Goal: Task Accomplishment & Management: Manage account settings

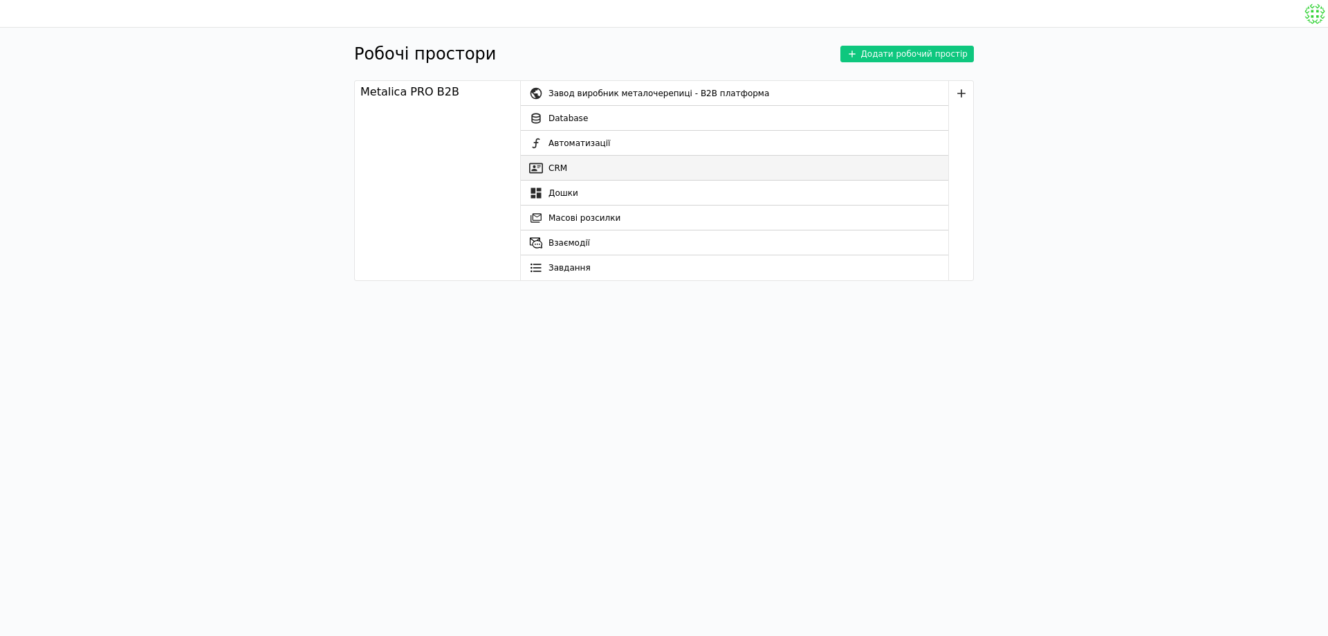
click at [648, 163] on link "CRM" at bounding box center [735, 168] width 428 height 25
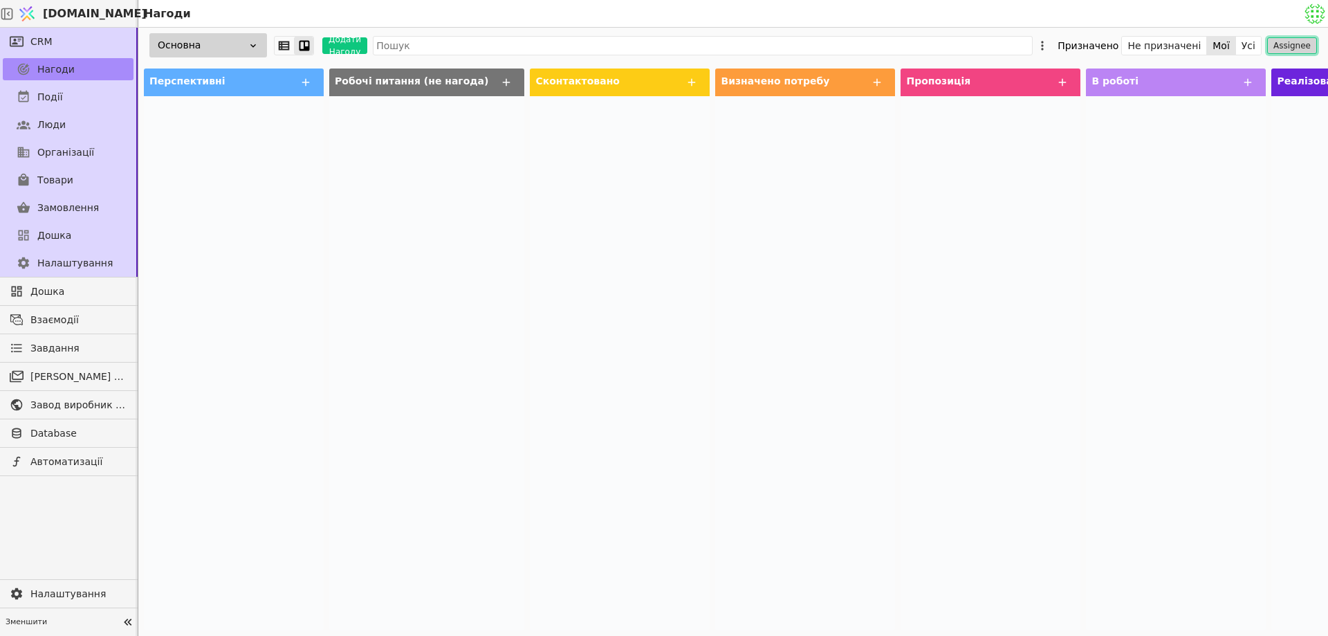
click at [1296, 48] on button "Assignee" at bounding box center [1292, 45] width 50 height 17
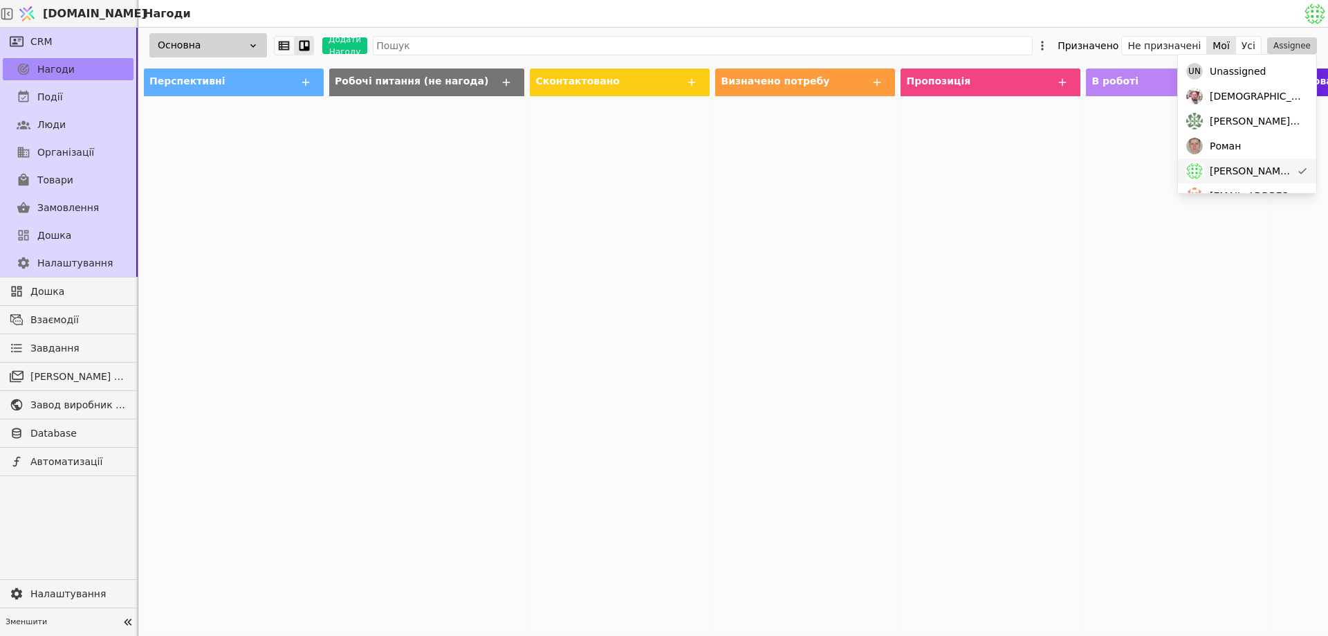
click at [1251, 167] on span "mykola.ch@metalicaprofil.com" at bounding box center [1251, 171] width 82 height 15
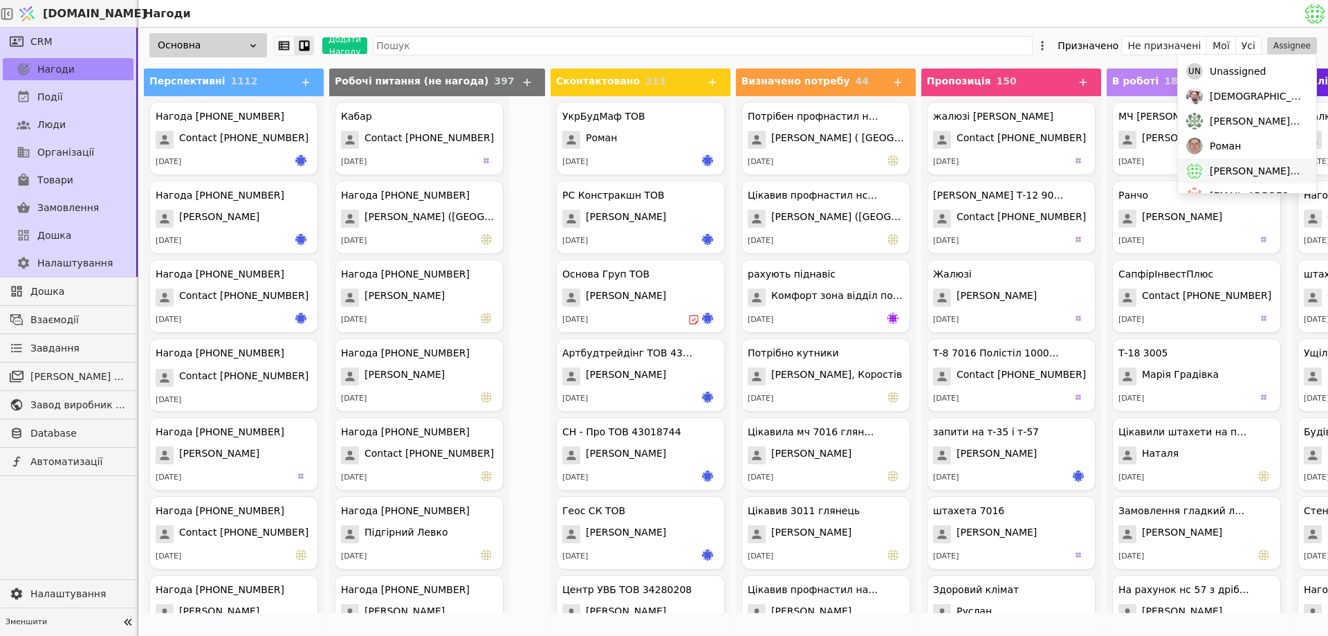
click at [1245, 166] on span "mykola.ch@metalicaprofil.com" at bounding box center [1256, 171] width 93 height 15
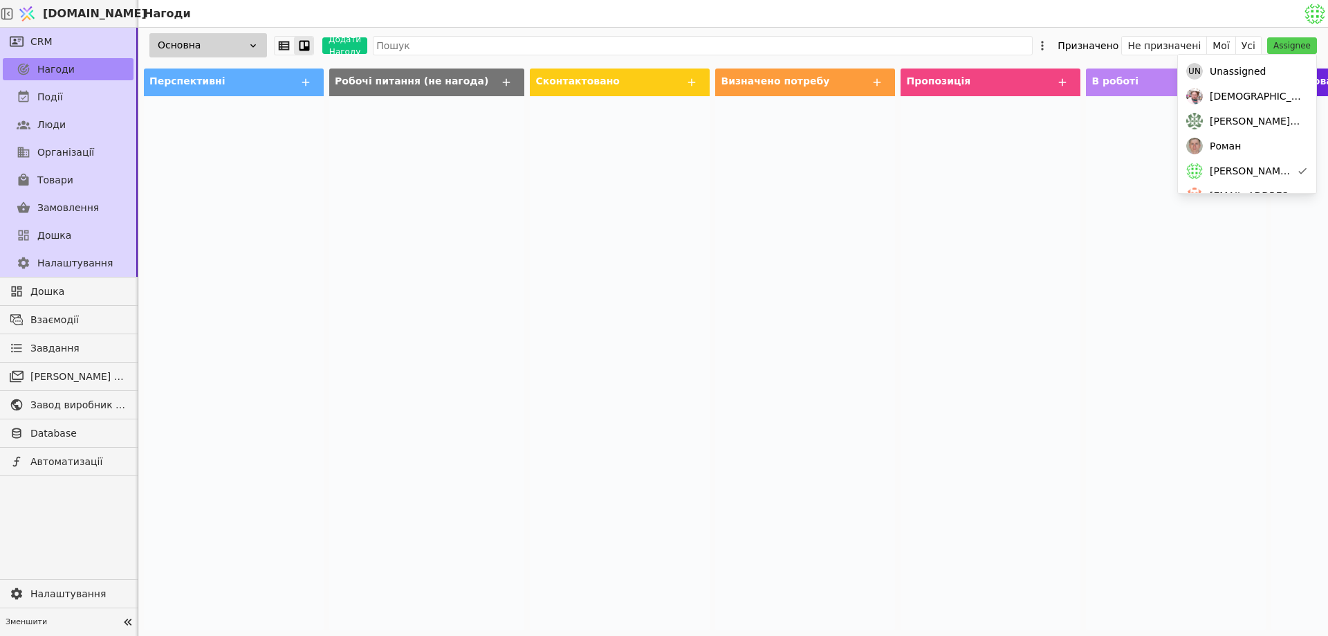
click at [412, 145] on div at bounding box center [426, 363] width 195 height 534
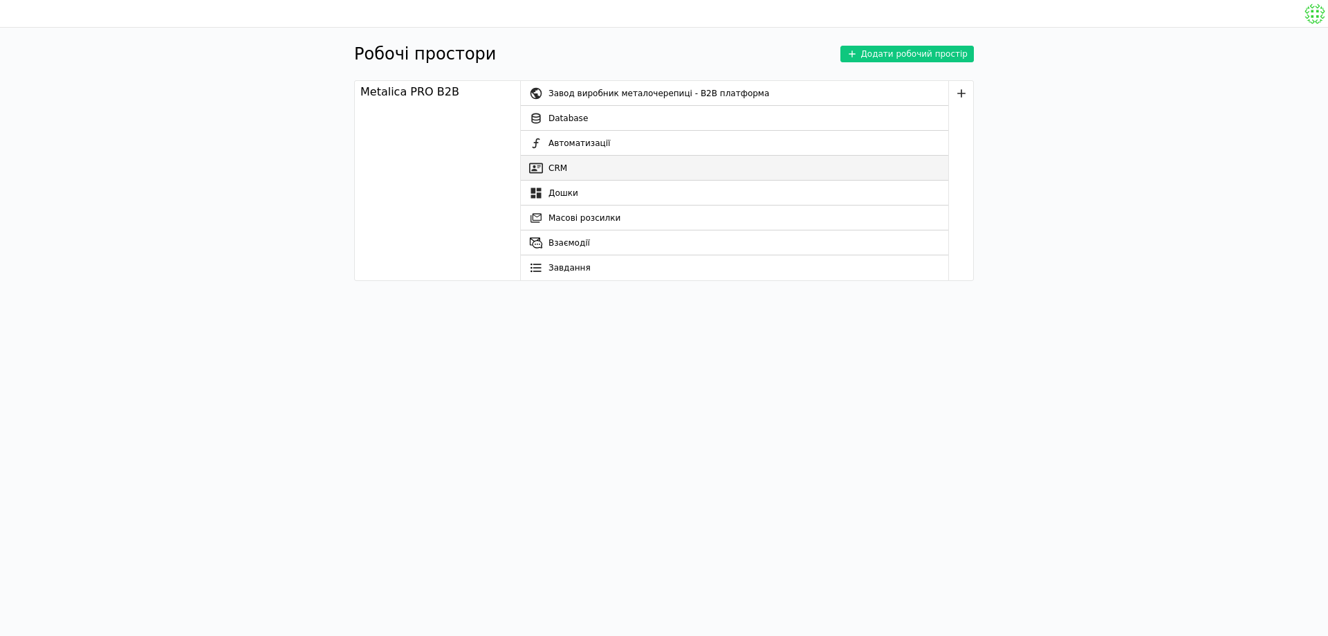
click at [603, 170] on link "CRM" at bounding box center [735, 168] width 428 height 25
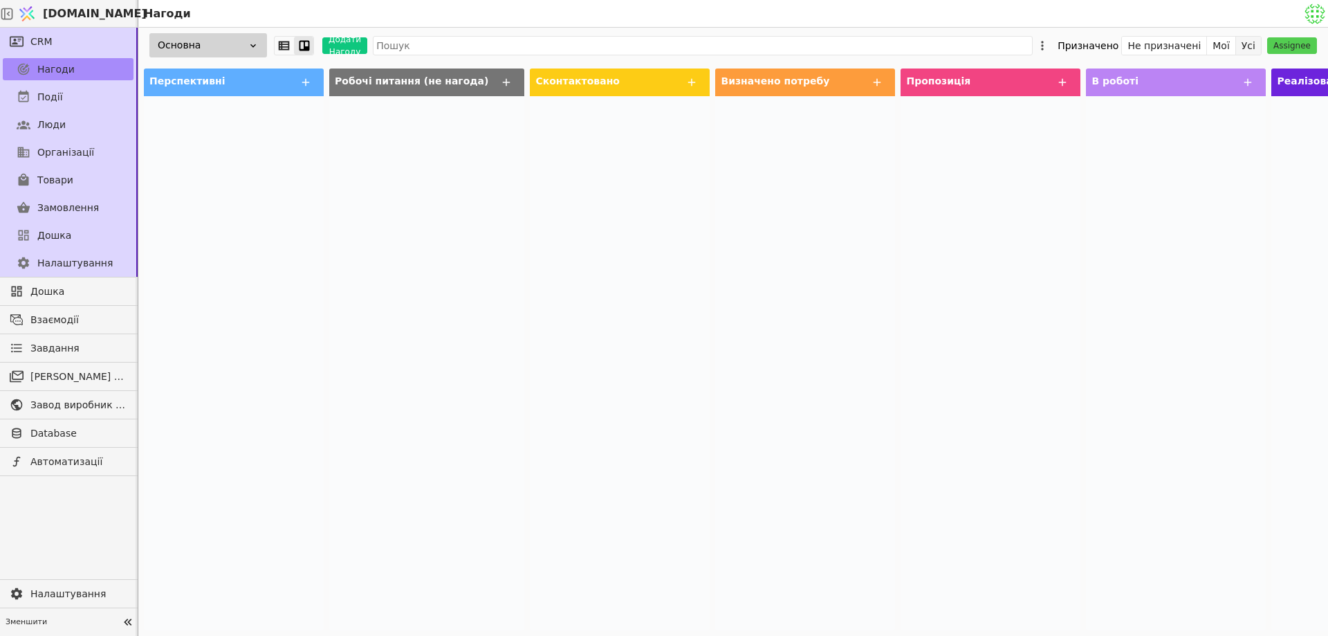
click at [1252, 40] on button "Усі" at bounding box center [1248, 45] width 25 height 19
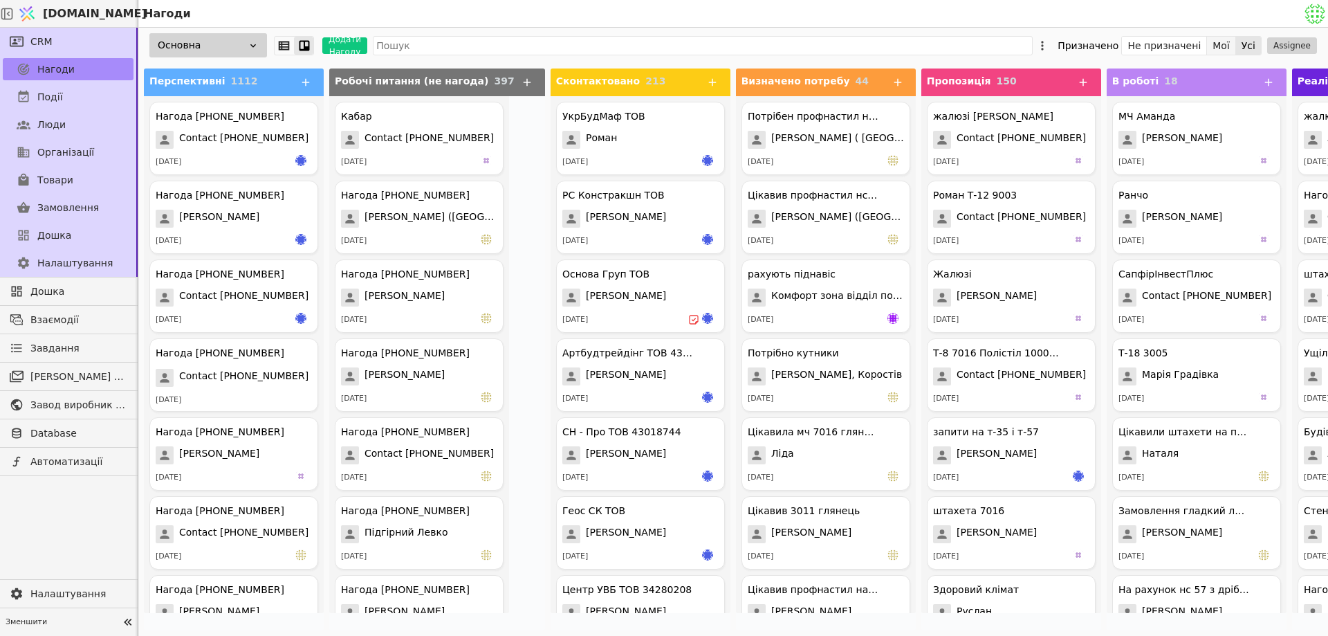
click at [1233, 42] on button "Мої" at bounding box center [1221, 45] width 29 height 19
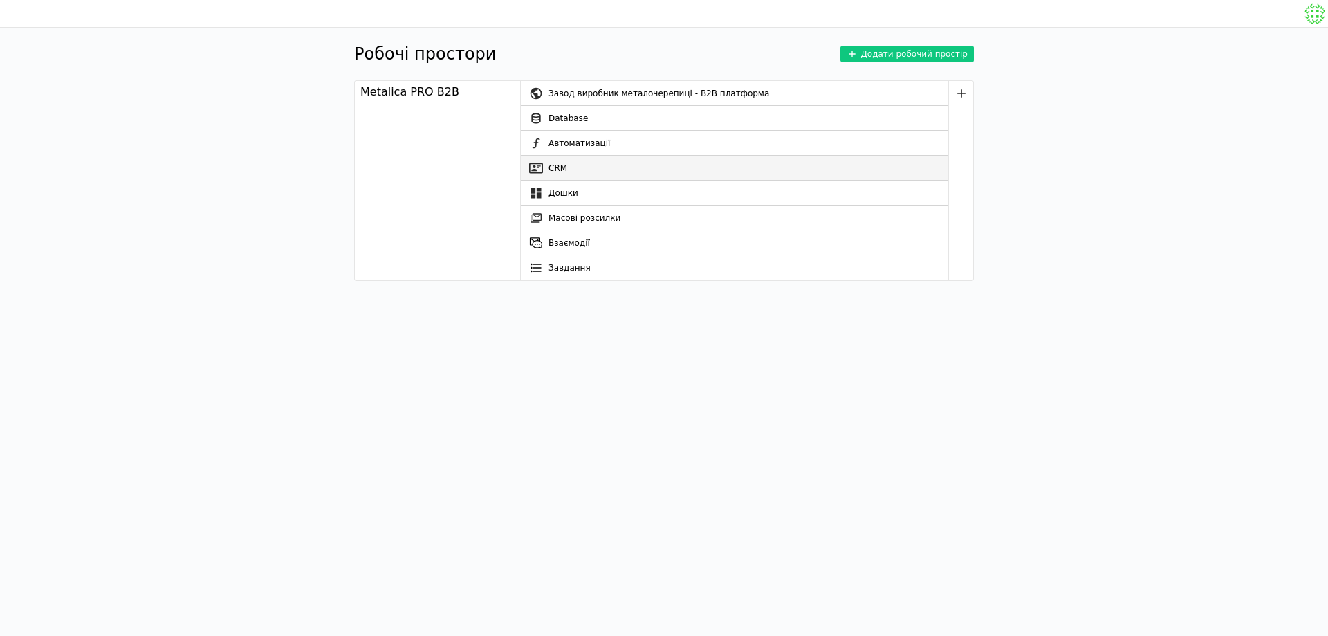
click at [583, 169] on link "CRM" at bounding box center [735, 168] width 428 height 25
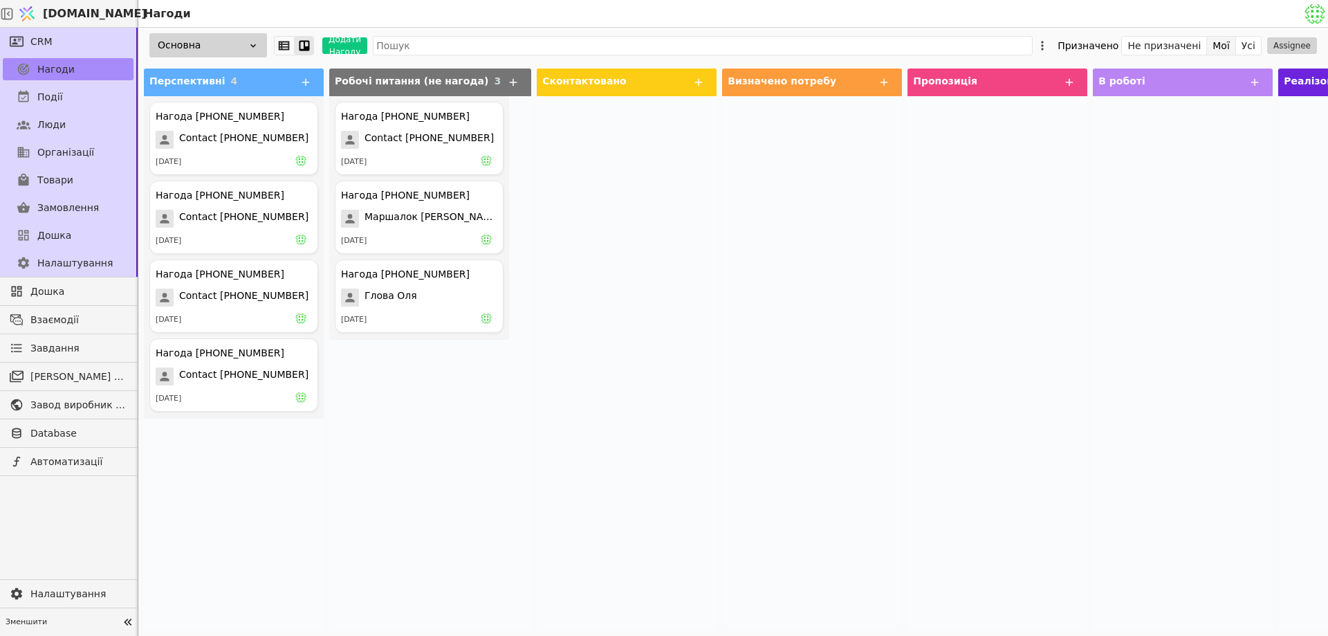
click at [1230, 46] on button "Мої" at bounding box center [1221, 45] width 29 height 19
click at [447, 157] on div "[DATE]" at bounding box center [419, 162] width 156 height 14
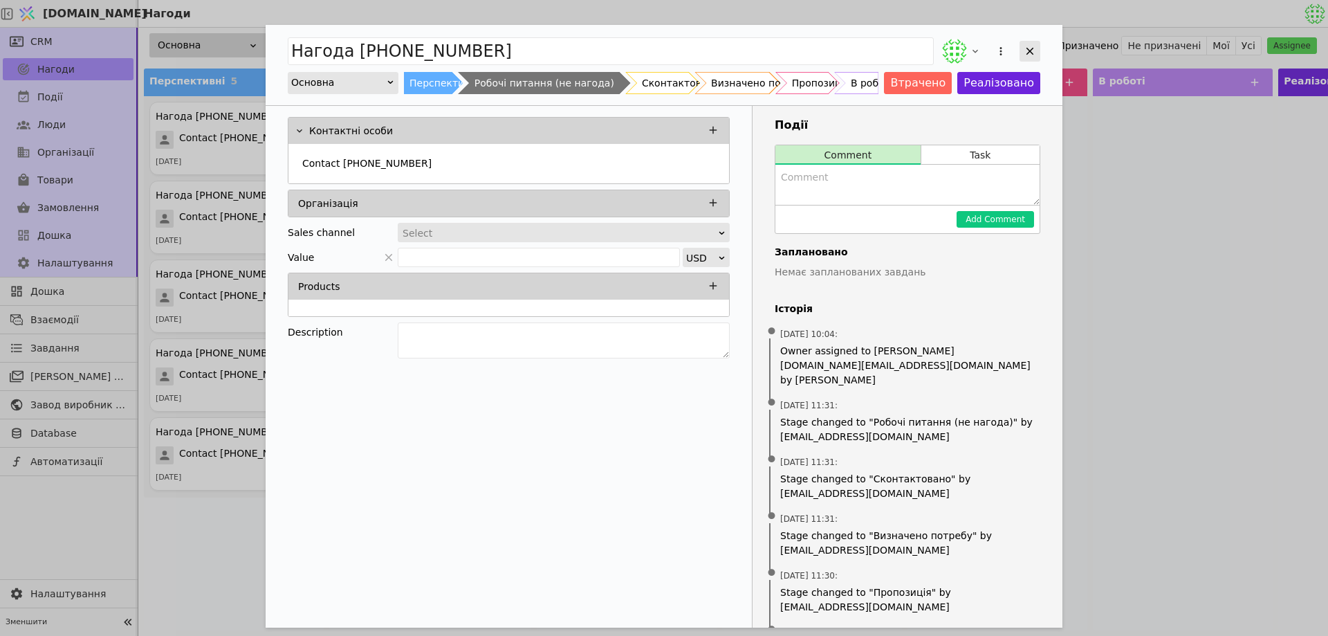
click at [1038, 44] on div "Add Opportunity" at bounding box center [1030, 51] width 21 height 21
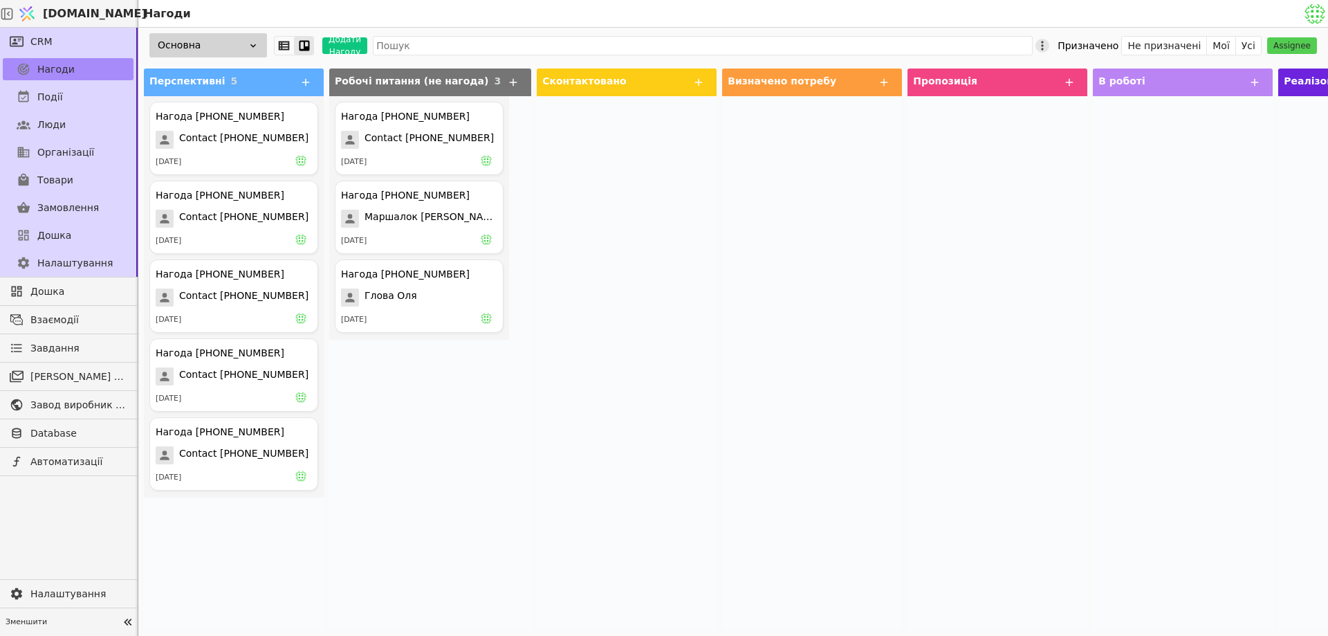
click at [1049, 48] on icon at bounding box center [1043, 46] width 14 height 14
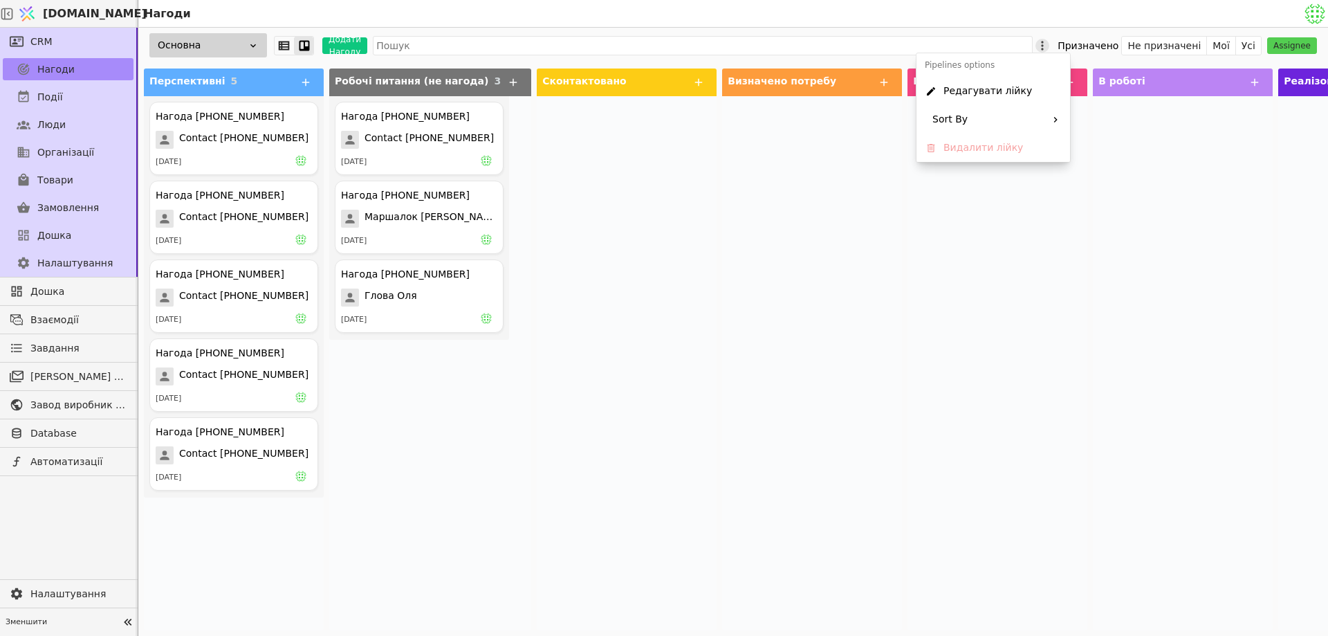
click at [1049, 48] on icon at bounding box center [1043, 46] width 14 height 14
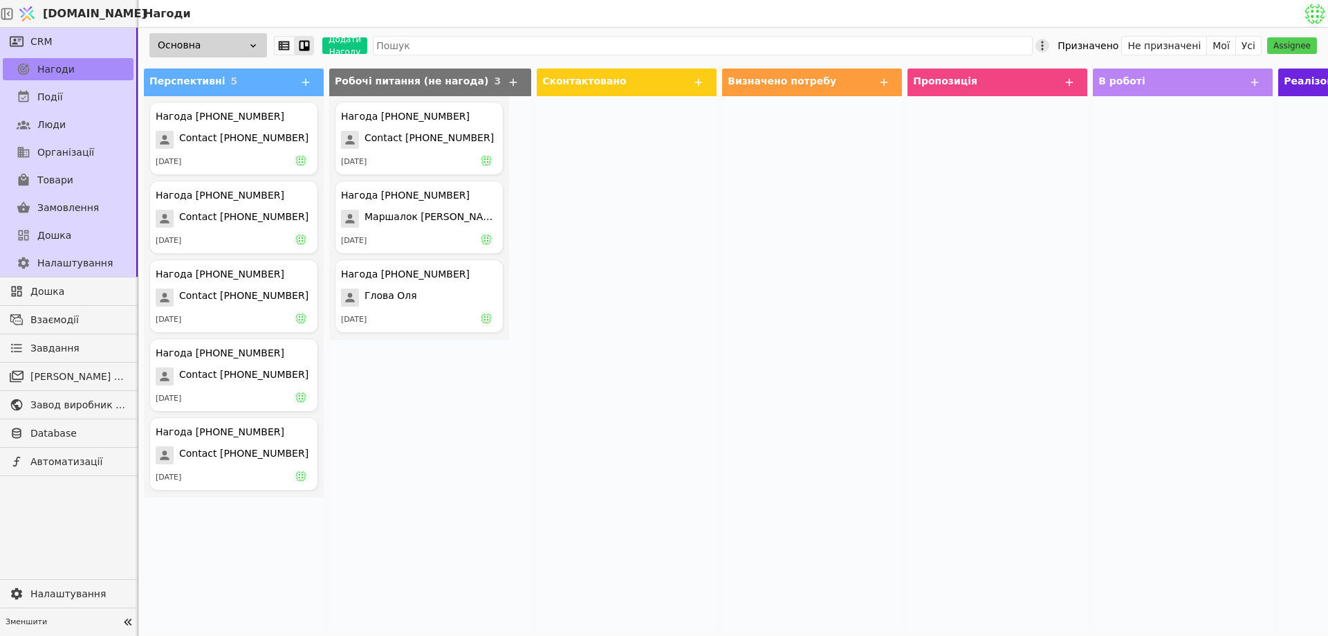
click at [1049, 48] on icon at bounding box center [1043, 46] width 14 height 14
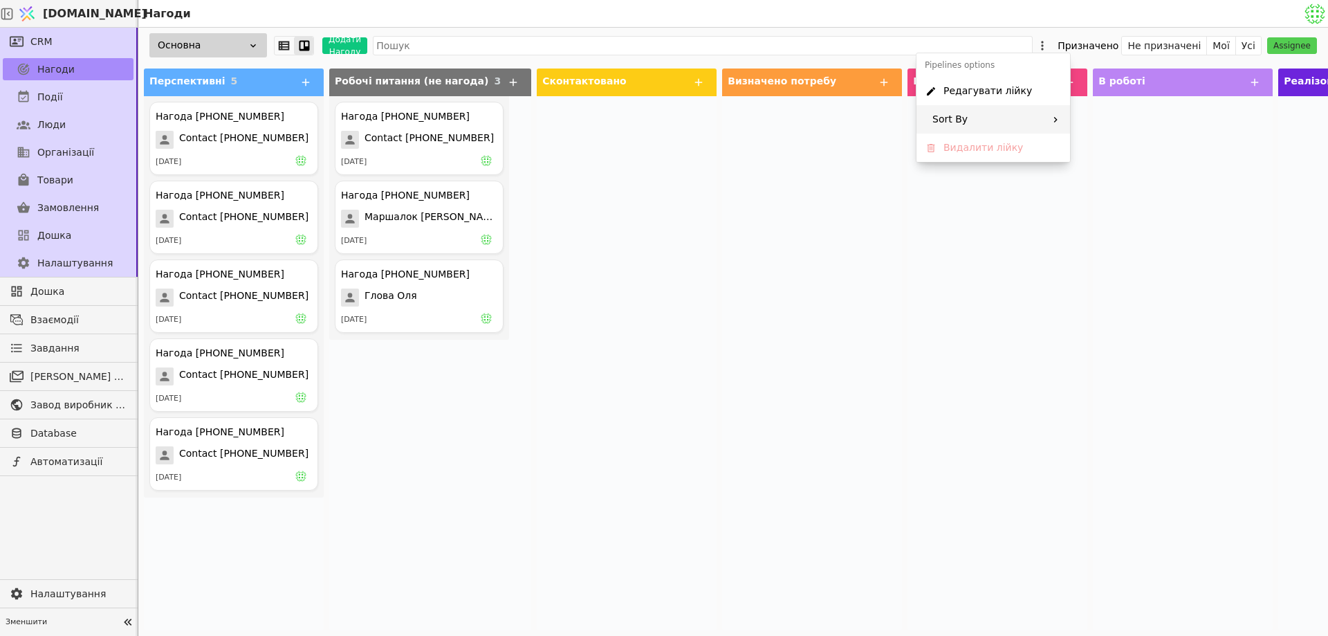
click at [1047, 113] on div "Sort By" at bounding box center [994, 119] width 154 height 28
click at [1079, 157] on span "Last update" at bounding box center [1089, 153] width 57 height 15
click at [1052, 220] on div at bounding box center [998, 363] width 180 height 534
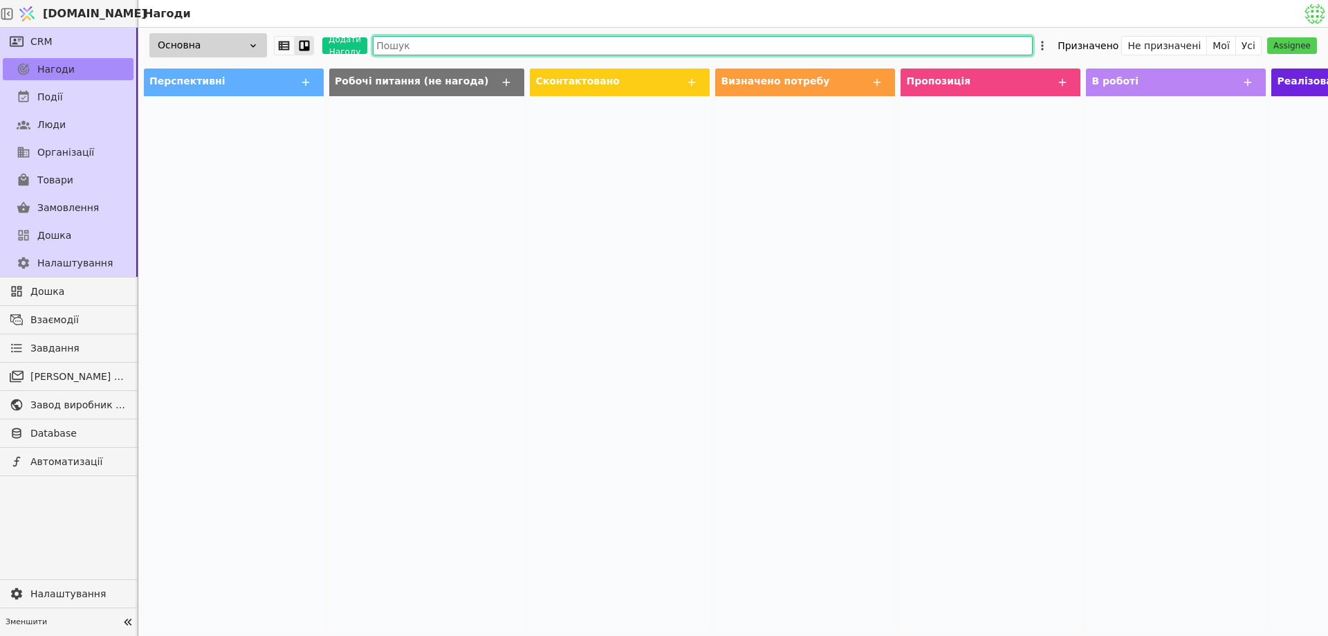
drag, startPoint x: 972, startPoint y: 46, endPoint x: 1074, endPoint y: 53, distance: 102.7
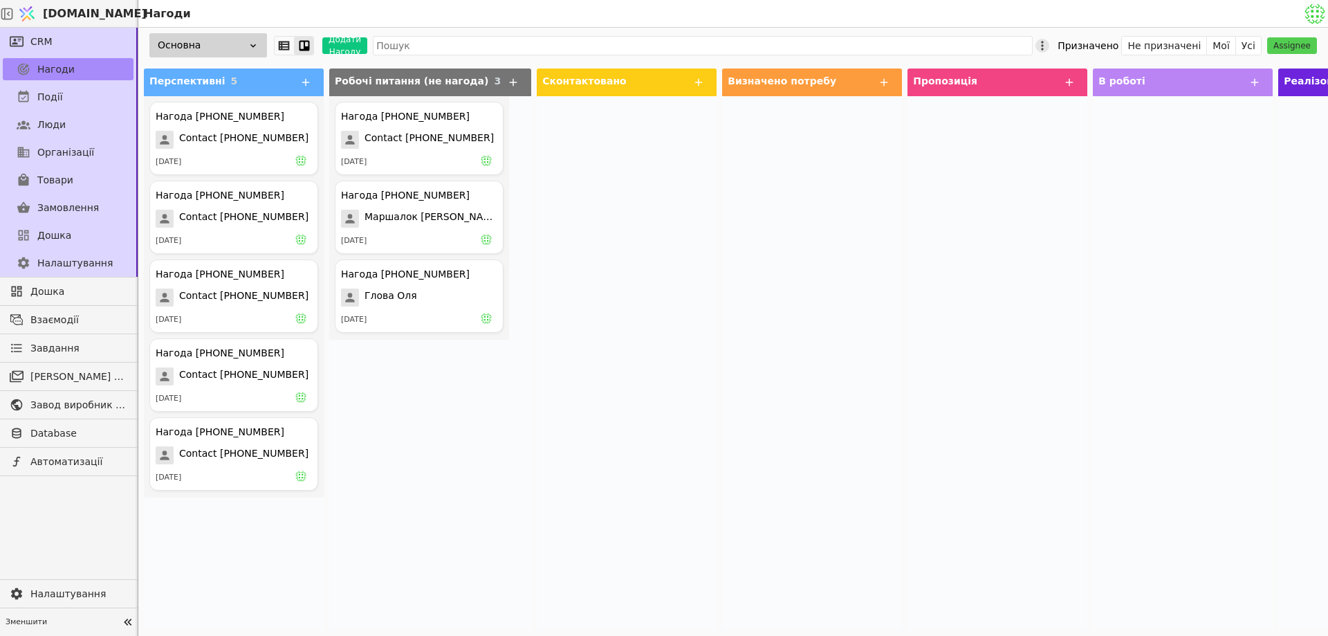
drag, startPoint x: 1074, startPoint y: 53, endPoint x: 1067, endPoint y: 50, distance: 8.4
click at [1049, 50] on icon at bounding box center [1043, 46] width 14 height 14
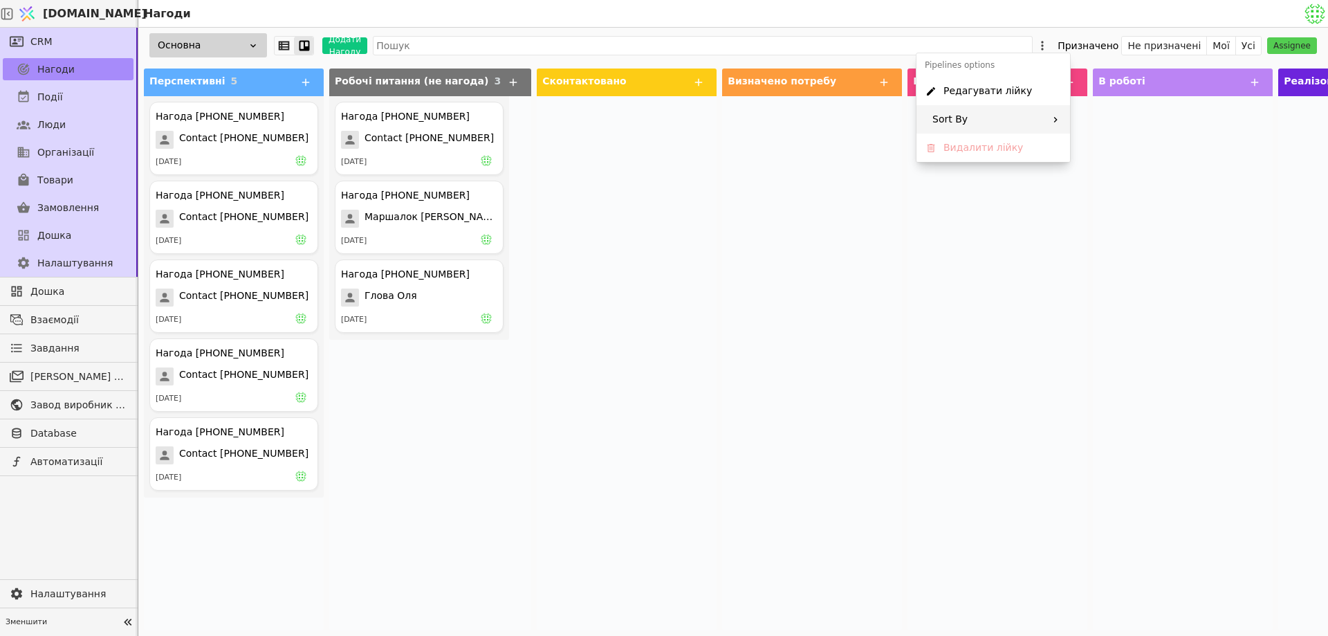
click at [1041, 106] on div "Sort By" at bounding box center [994, 119] width 154 height 28
click at [1065, 118] on span "Creation time" at bounding box center [1094, 125] width 66 height 15
drag, startPoint x: 772, startPoint y: 217, endPoint x: 762, endPoint y: 216, distance: 9.8
click at [771, 217] on div at bounding box center [812, 363] width 180 height 534
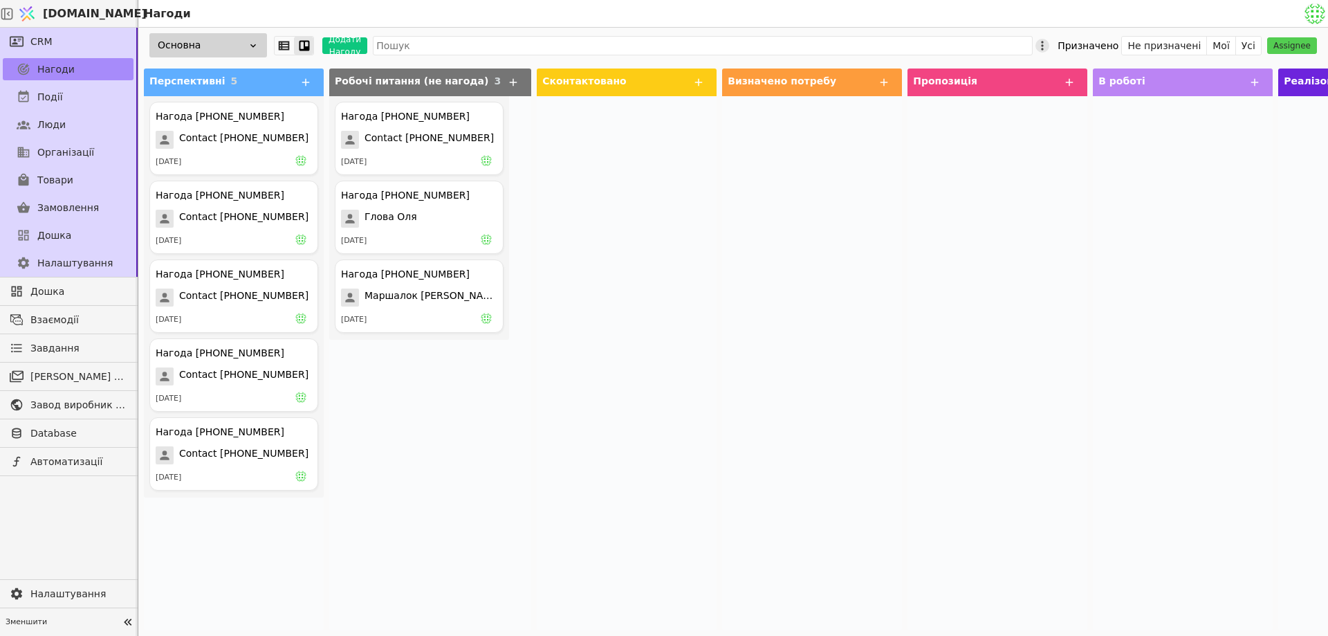
click at [1049, 46] on icon at bounding box center [1043, 46] width 14 height 14
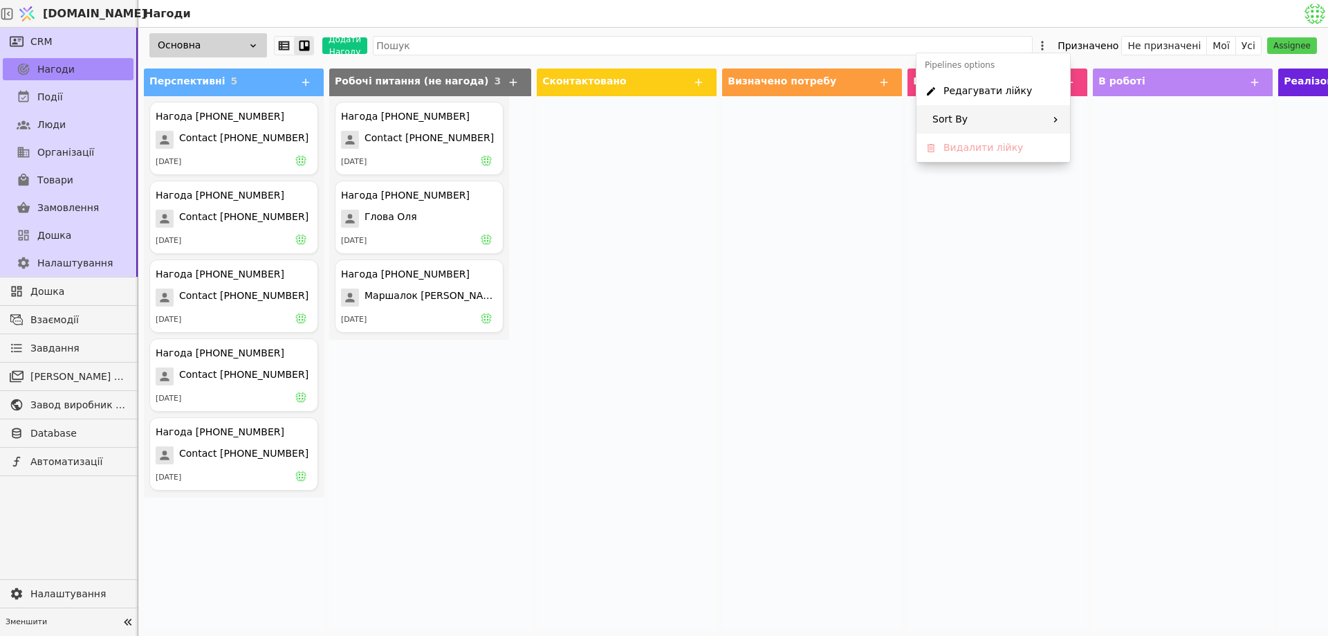
click at [1038, 120] on div "Sort By" at bounding box center [994, 119] width 154 height 28
click at [1063, 121] on icon at bounding box center [1061, 120] width 4 height 3
click at [813, 187] on div at bounding box center [812, 363] width 180 height 534
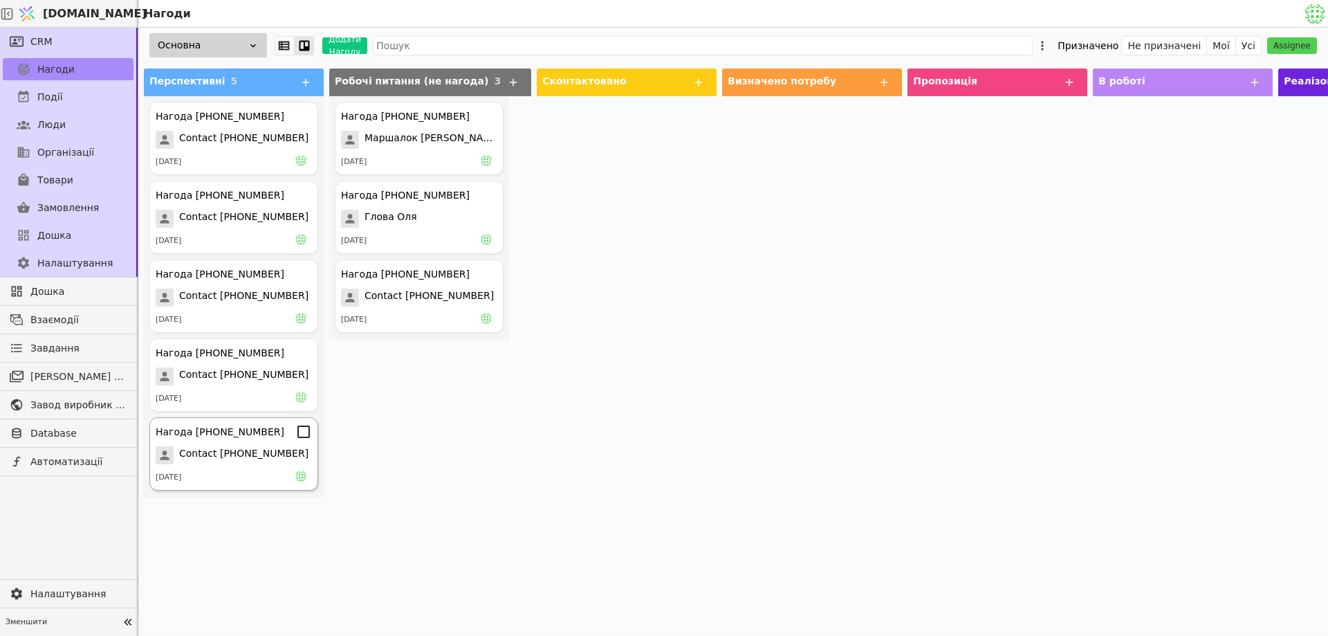
click at [261, 458] on span "Contact [PHONE_NUMBER]" at bounding box center [243, 455] width 129 height 18
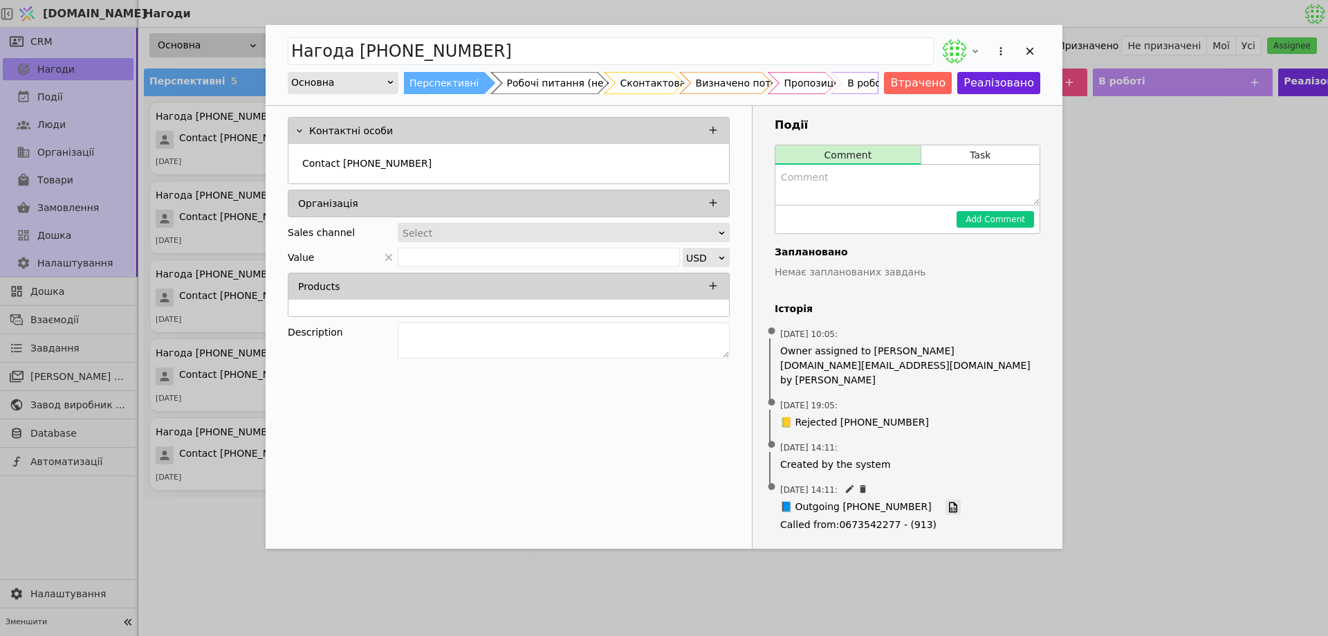
click at [949, 502] on icon "Add Opportunity" at bounding box center [953, 507] width 8 height 10
click at [1026, 53] on icon "Add Opportunity" at bounding box center [1030, 51] width 12 height 12
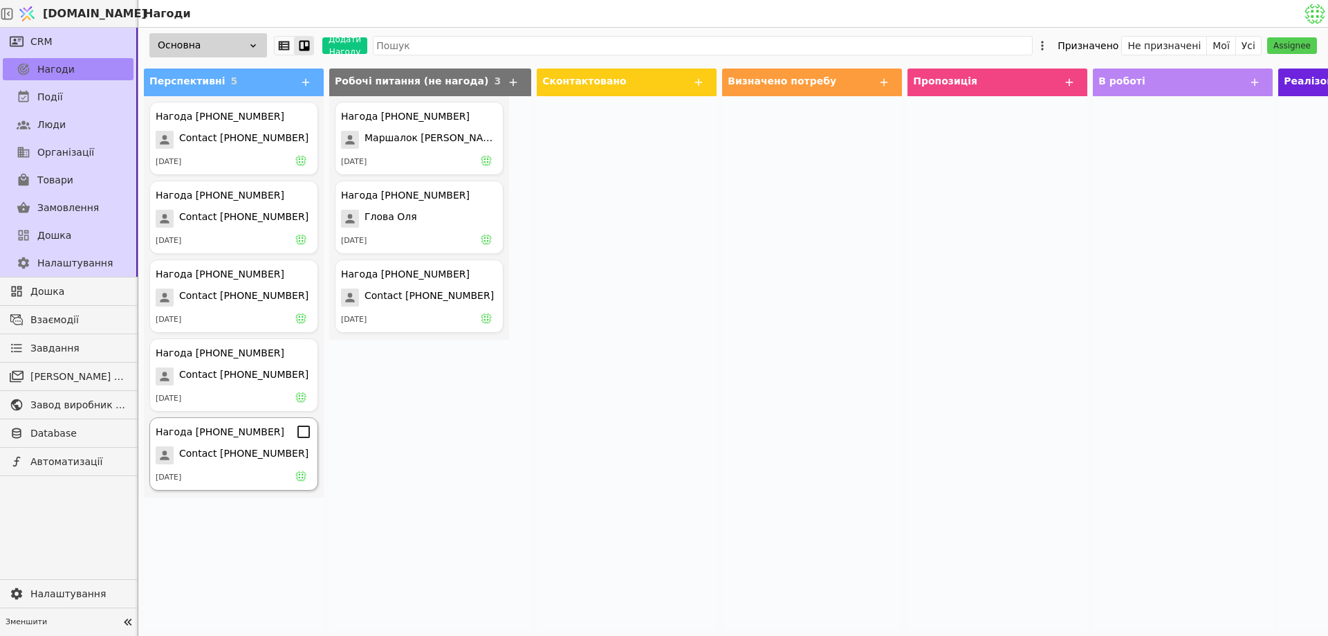
click at [222, 463] on span "Contact [PHONE_NUMBER]" at bounding box center [243, 455] width 129 height 18
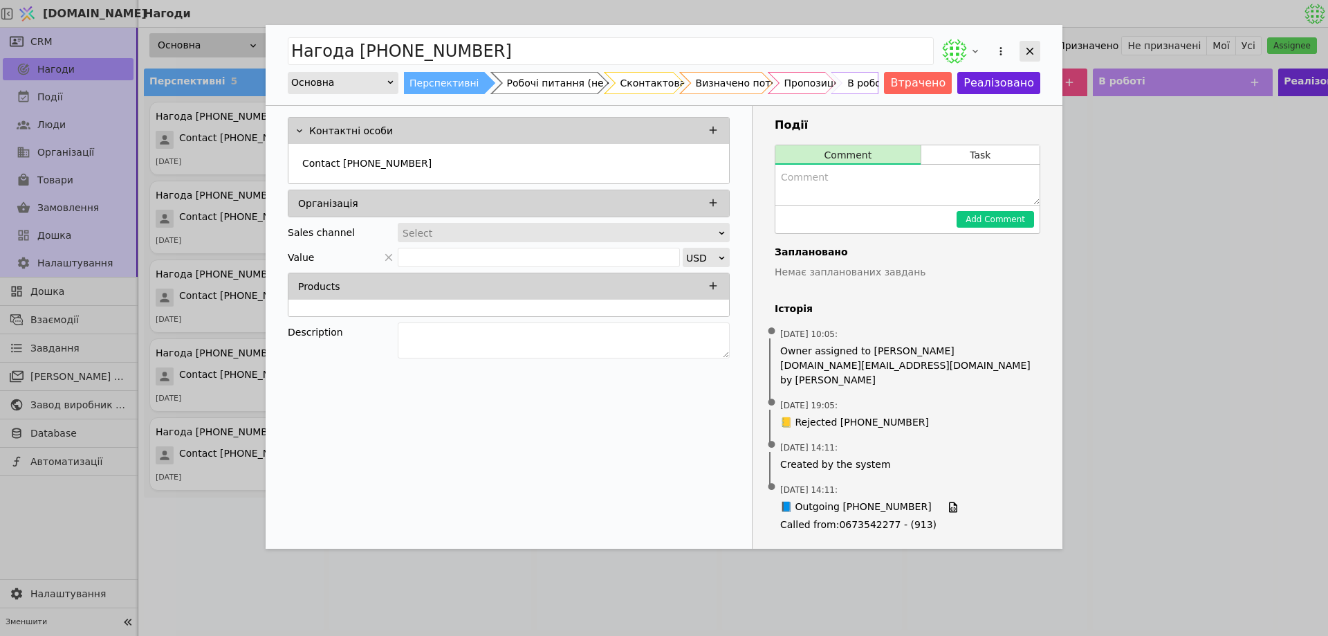
click at [1029, 52] on icon "Add Opportunity" at bounding box center [1031, 52] width 8 height 8
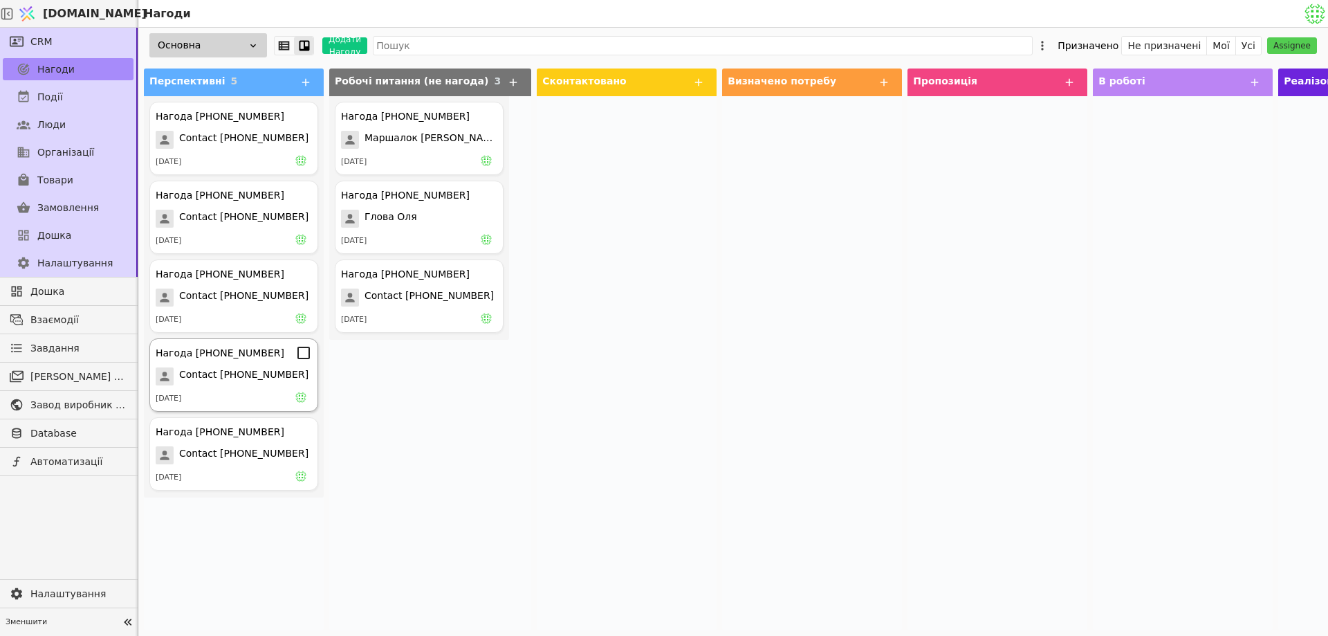
click at [263, 382] on span "Contact [PHONE_NUMBER]" at bounding box center [243, 376] width 129 height 18
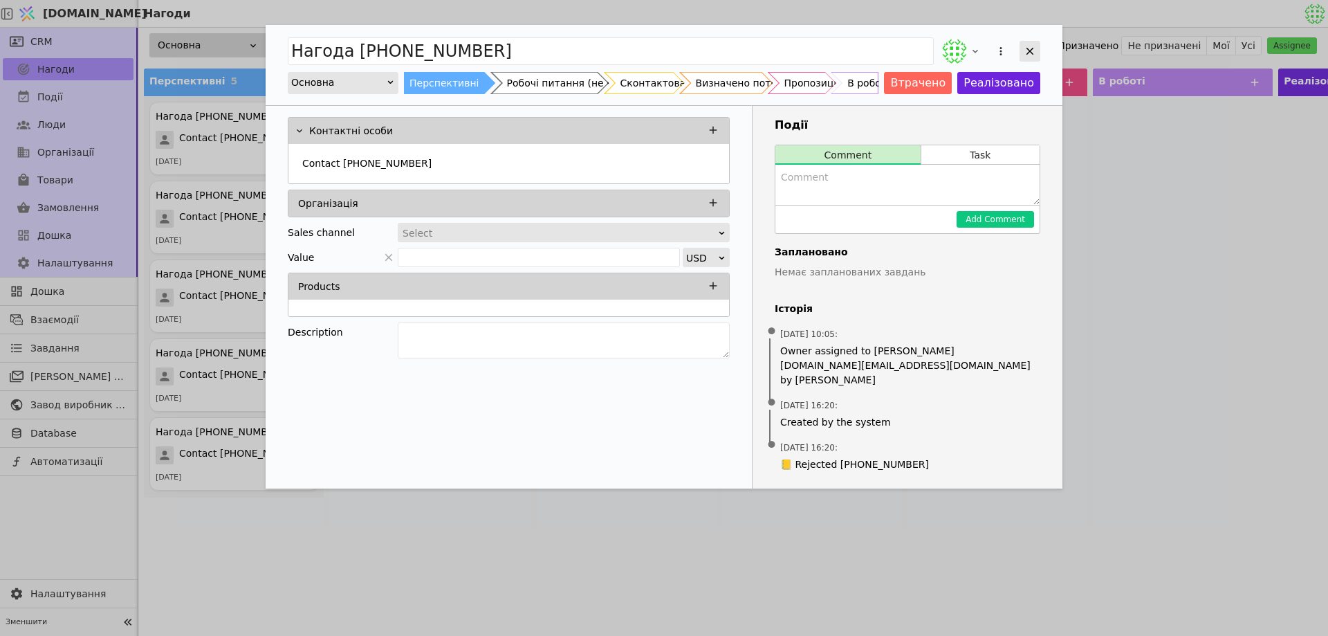
click at [1033, 54] on icon "Add Opportunity" at bounding box center [1031, 52] width 8 height 8
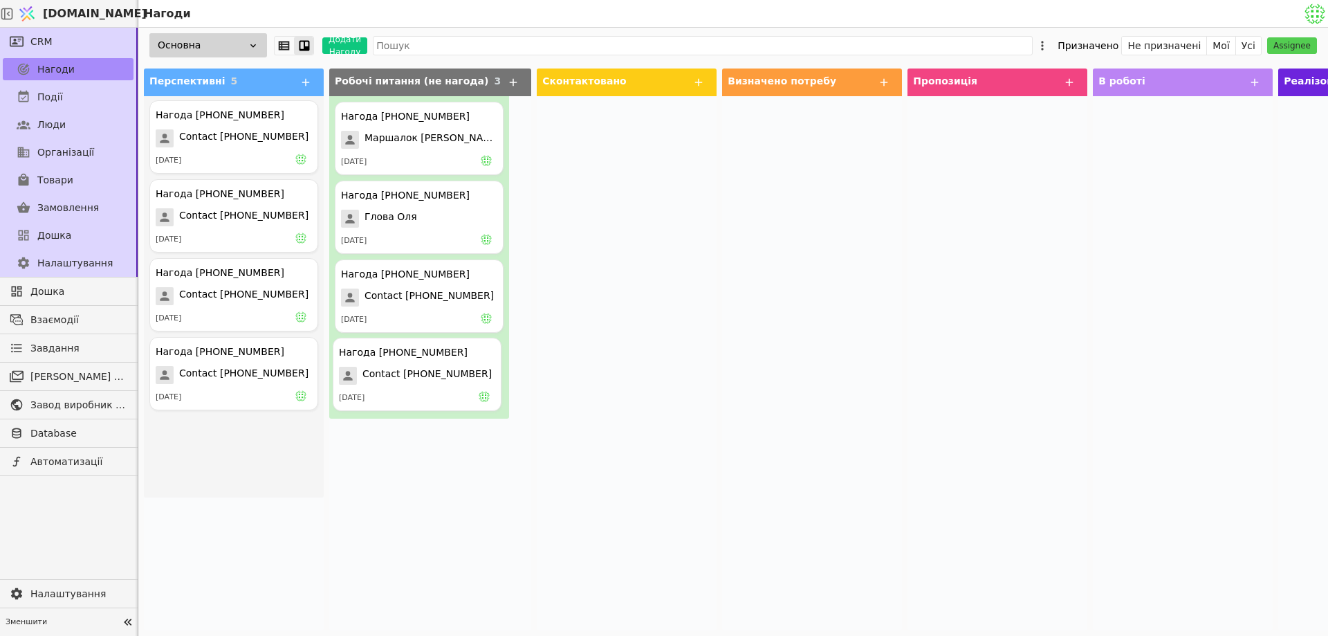
drag, startPoint x: 208, startPoint y: 140, endPoint x: 396, endPoint y: 376, distance: 301.8
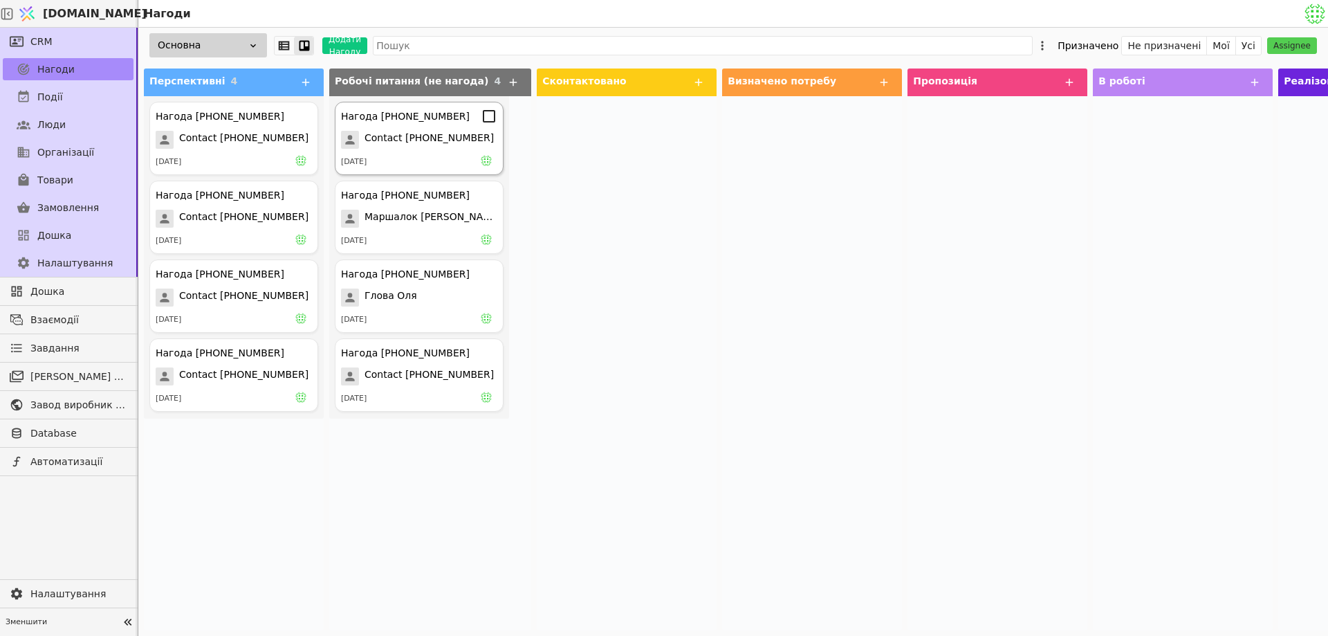
click at [396, 155] on div "[DATE]" at bounding box center [419, 162] width 156 height 14
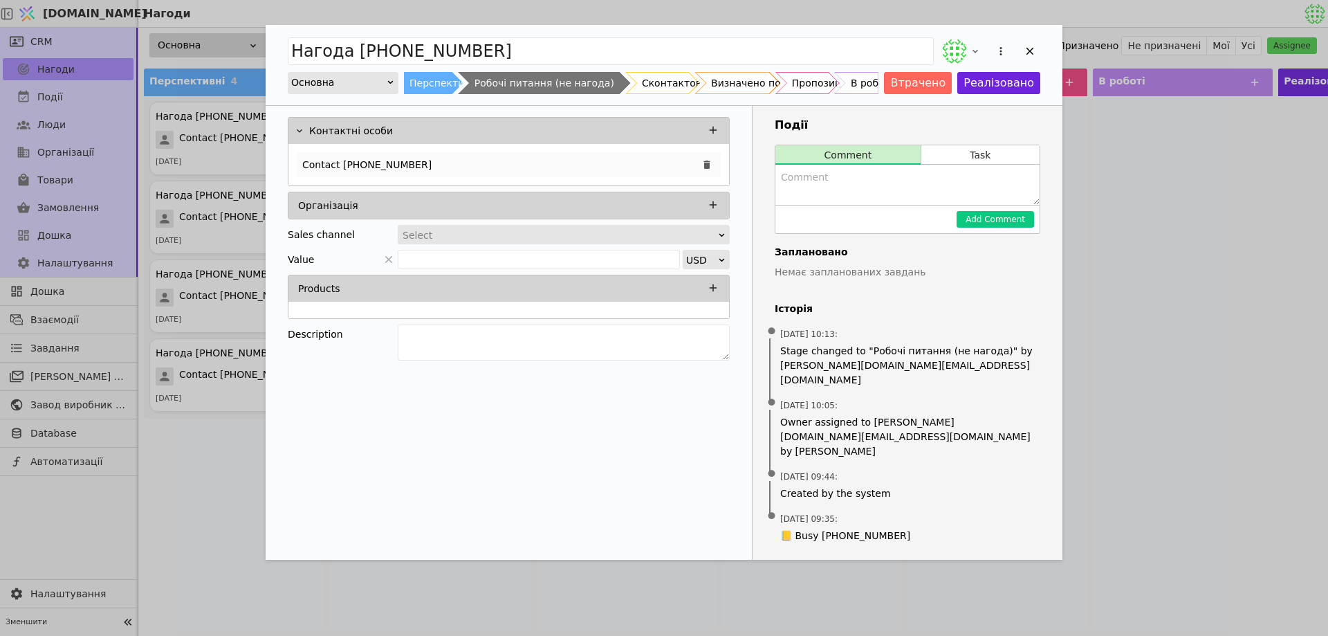
click at [405, 166] on p "Contact +380635681514" at bounding box center [366, 165] width 129 height 15
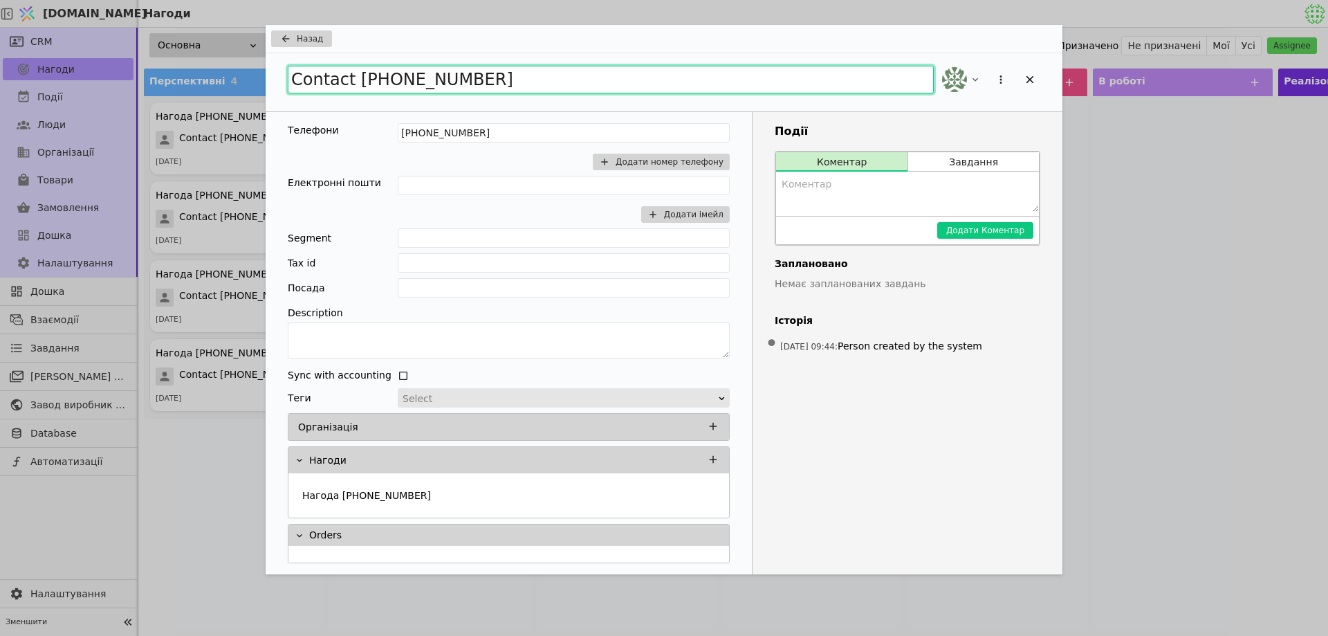
drag, startPoint x: 488, startPoint y: 80, endPoint x: 288, endPoint y: 74, distance: 200.0
click at [288, 74] on input "Contact +380635681514" at bounding box center [611, 80] width 646 height 28
type input "ґ"
type input "[PERSON_NAME]"
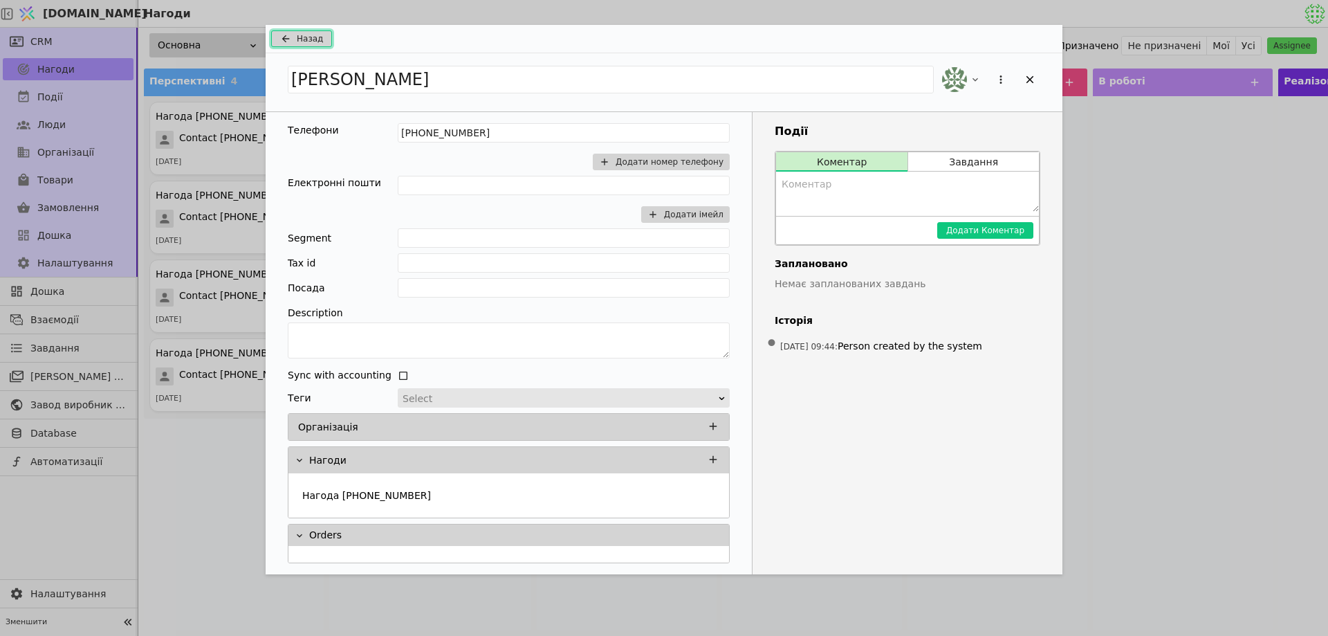
click at [309, 32] on button "Назад" at bounding box center [301, 38] width 61 height 17
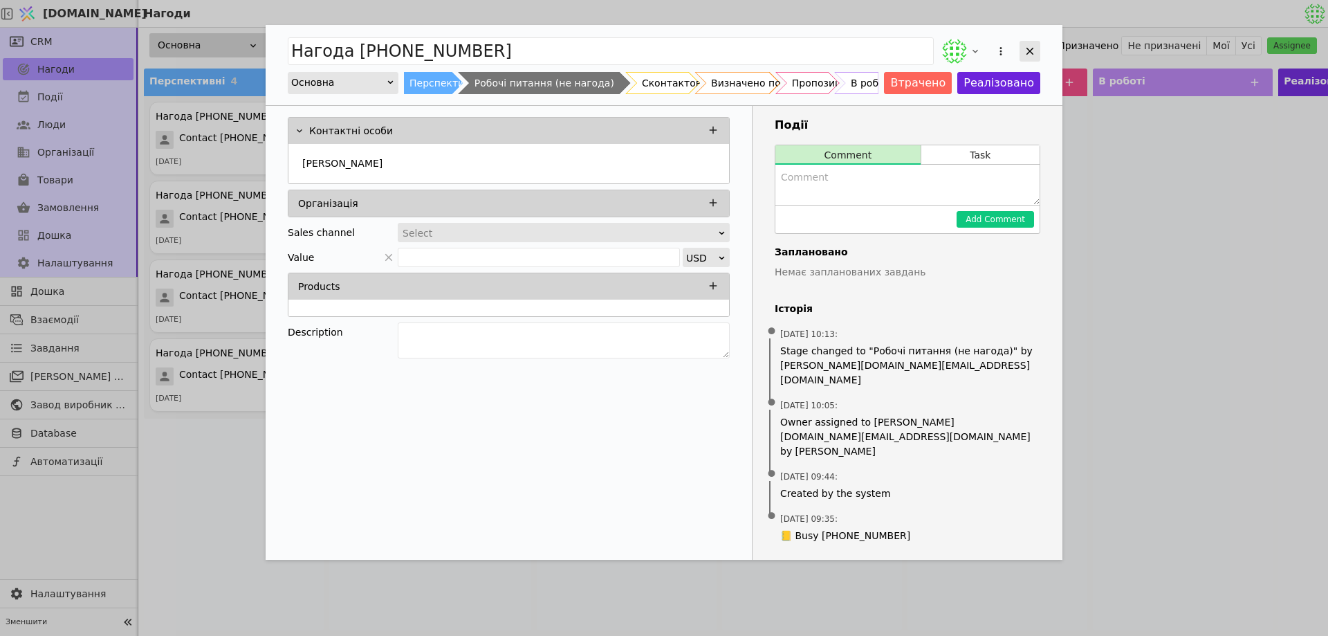
click at [1029, 58] on div "Add Opportunity" at bounding box center [1030, 51] width 21 height 21
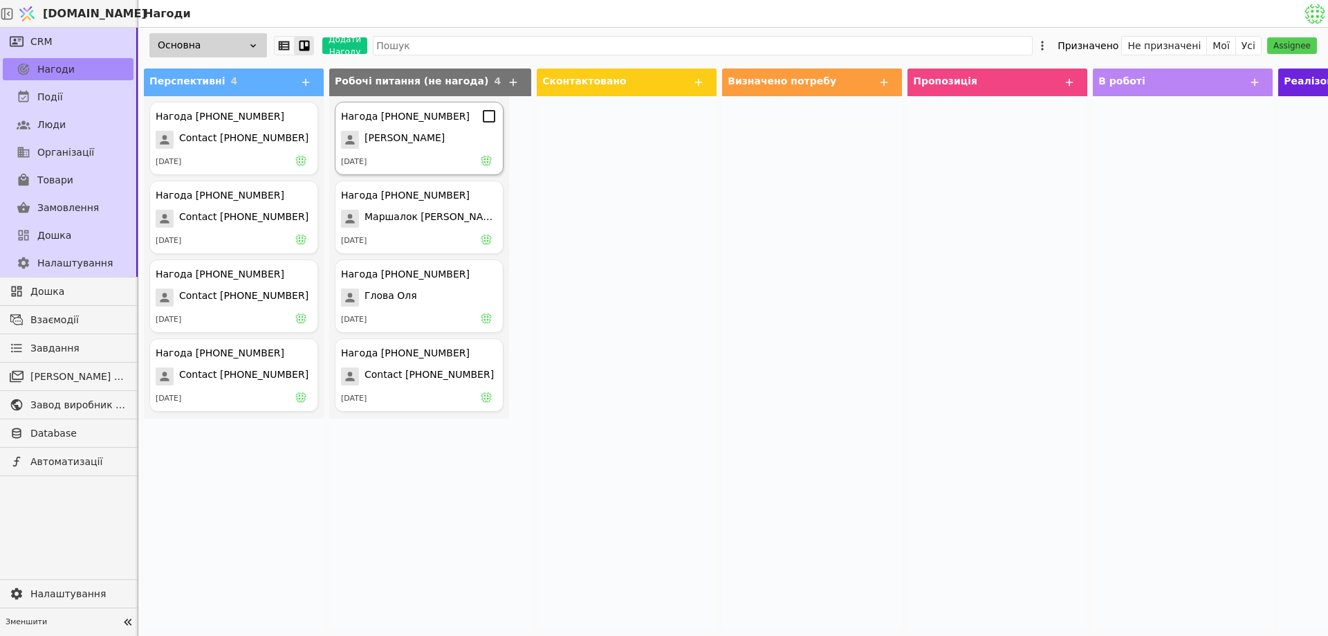
click at [411, 157] on div "[DATE]" at bounding box center [419, 162] width 156 height 14
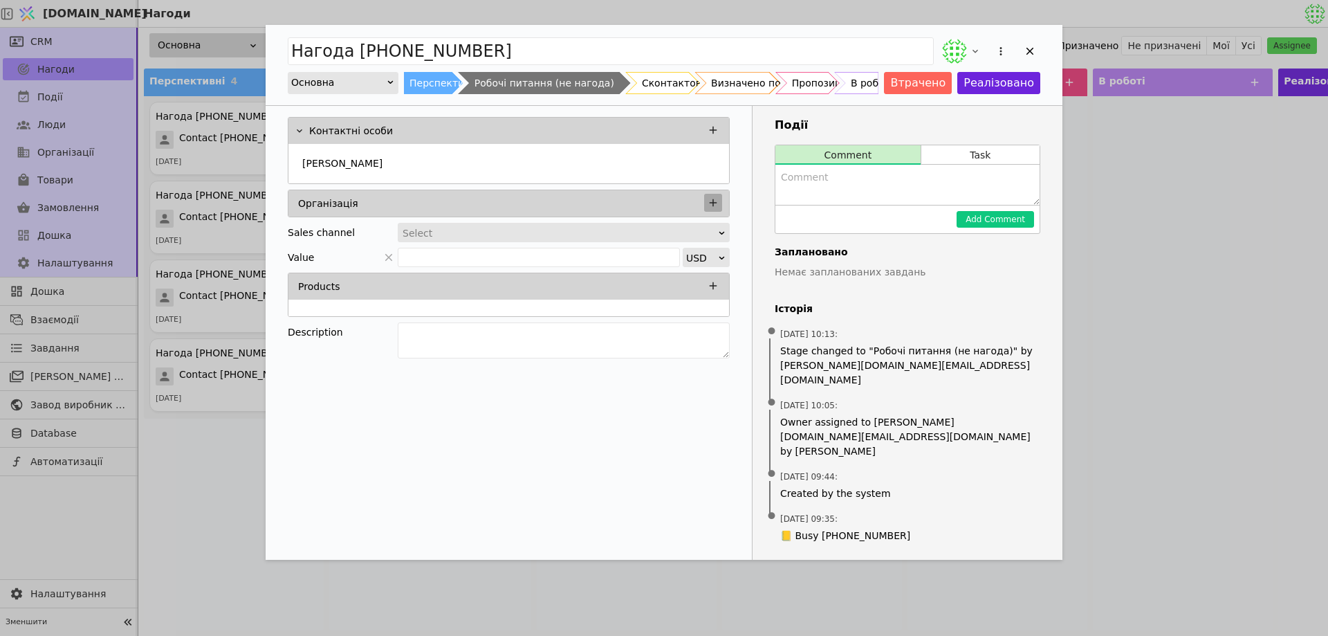
click at [715, 205] on icon "Add Opportunity" at bounding box center [713, 202] width 12 height 12
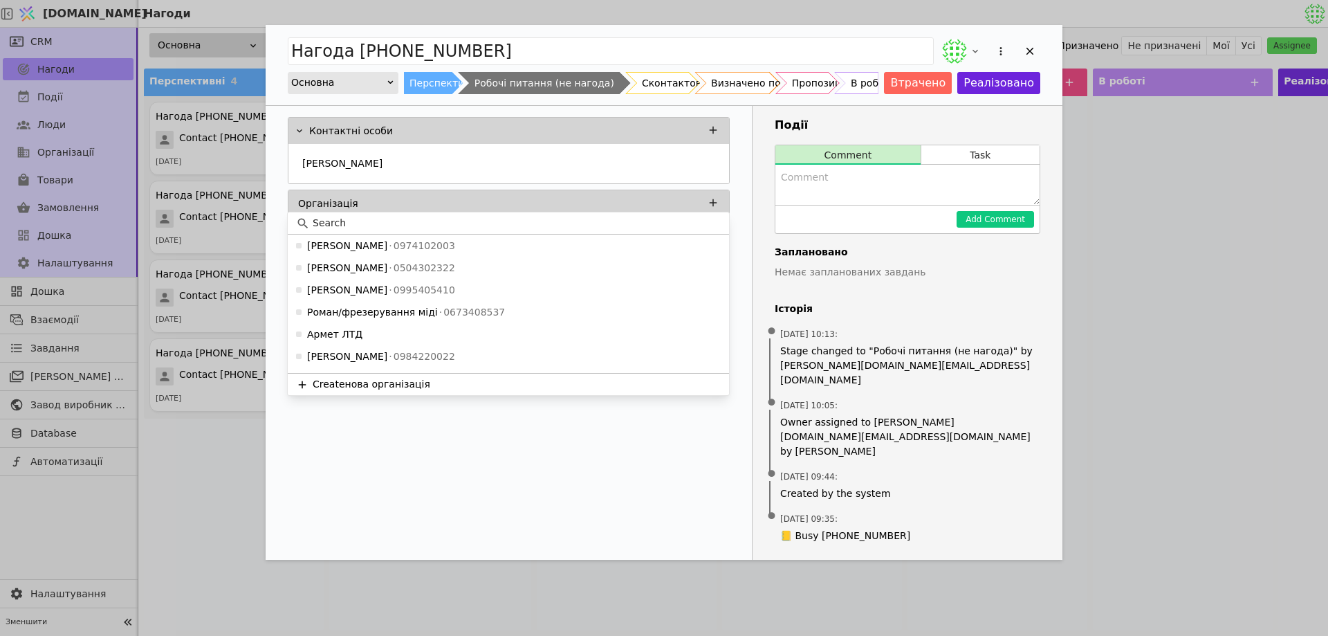
click at [517, 220] on input at bounding box center [517, 223] width 408 height 15
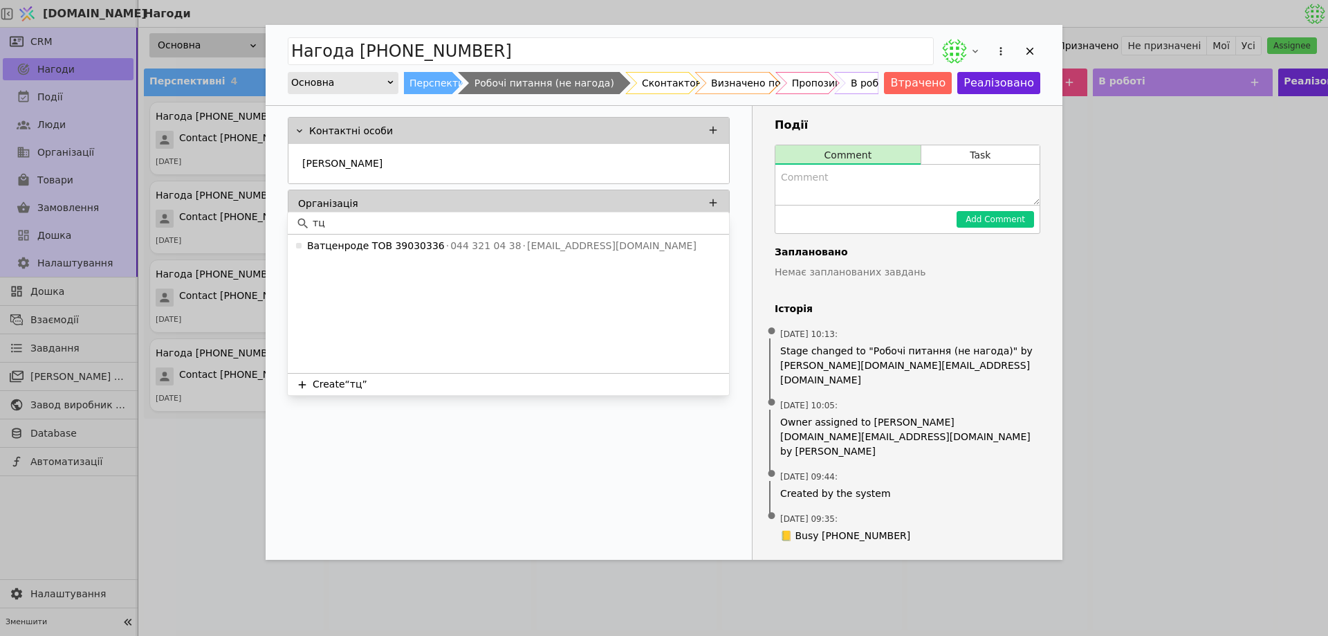
type input "т"
drag, startPoint x: 334, startPoint y: 225, endPoint x: 312, endPoint y: 217, distance: 23.4
click at [312, 217] on div "тцк" at bounding box center [508, 223] width 441 height 22
click at [340, 219] on input "тцк" at bounding box center [517, 223] width 408 height 15
drag, startPoint x: 339, startPoint y: 219, endPoint x: 313, endPoint y: 214, distance: 26.6
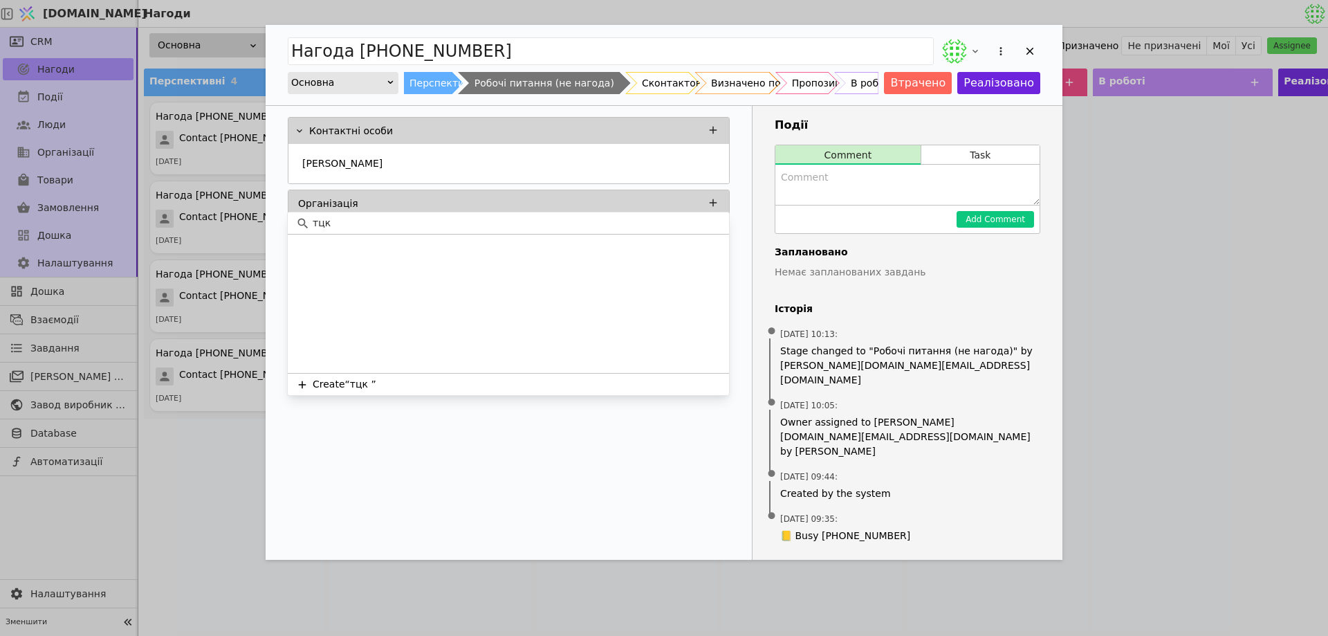
click at [313, 214] on div "тцк" at bounding box center [508, 223] width 441 height 22
click at [343, 219] on input "тцк" at bounding box center [517, 223] width 408 height 15
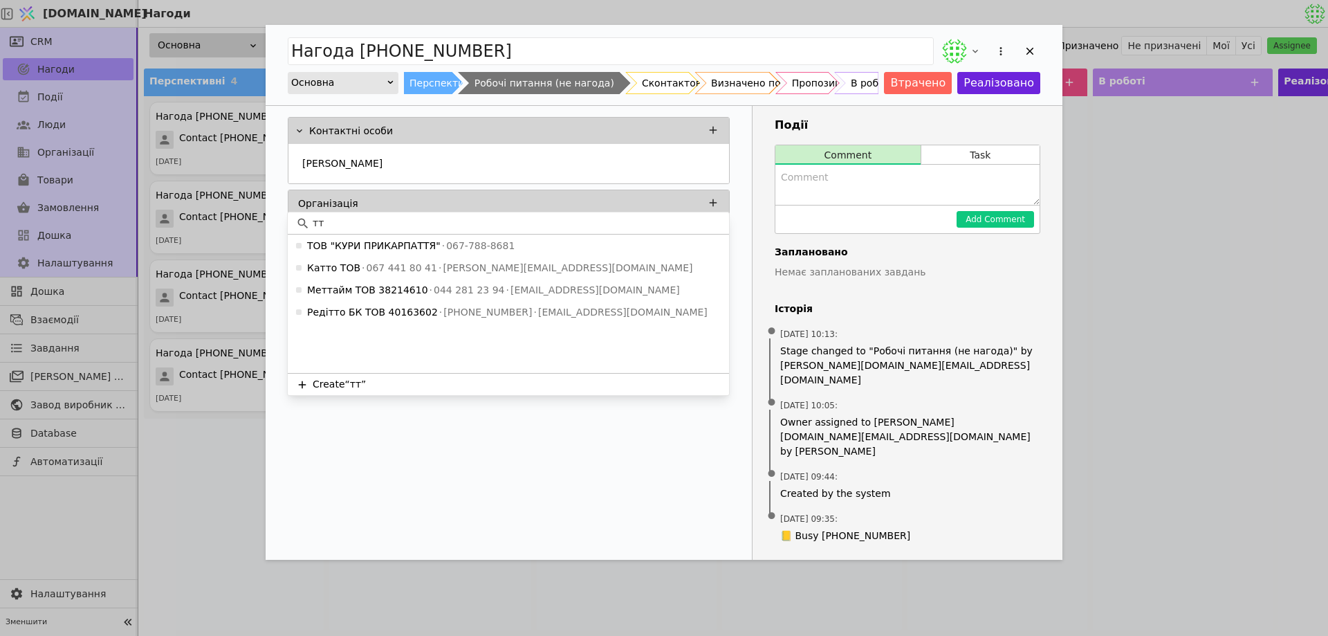
type input "т"
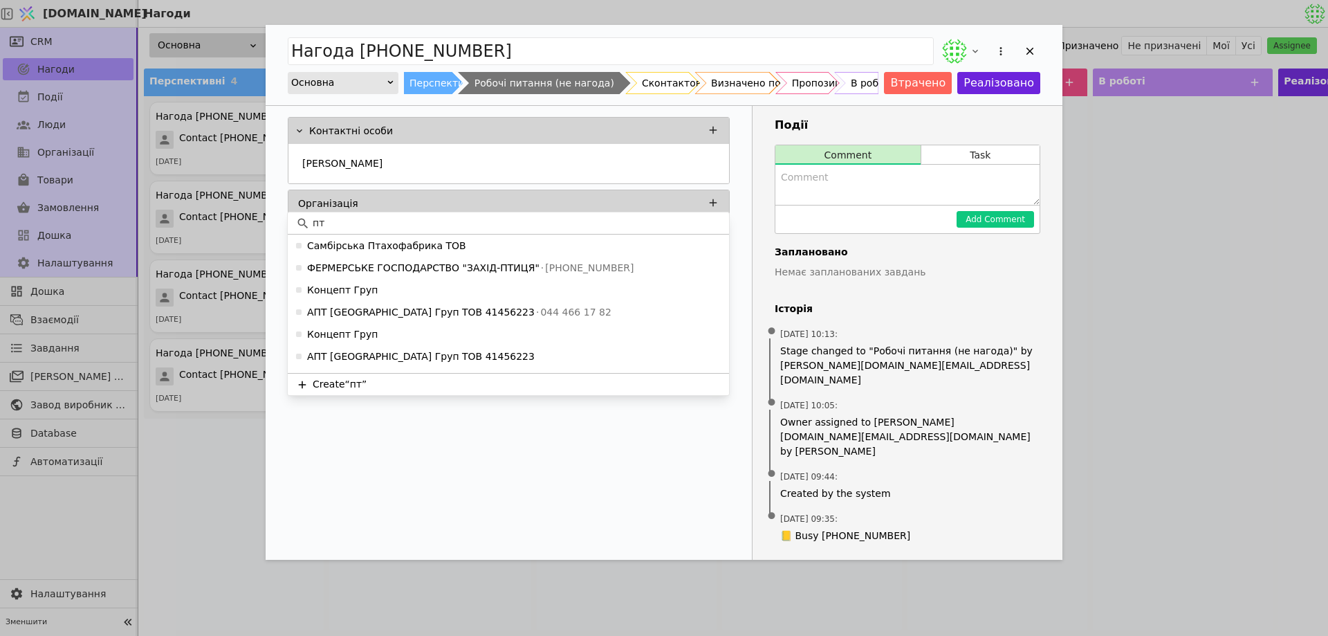
type input "п"
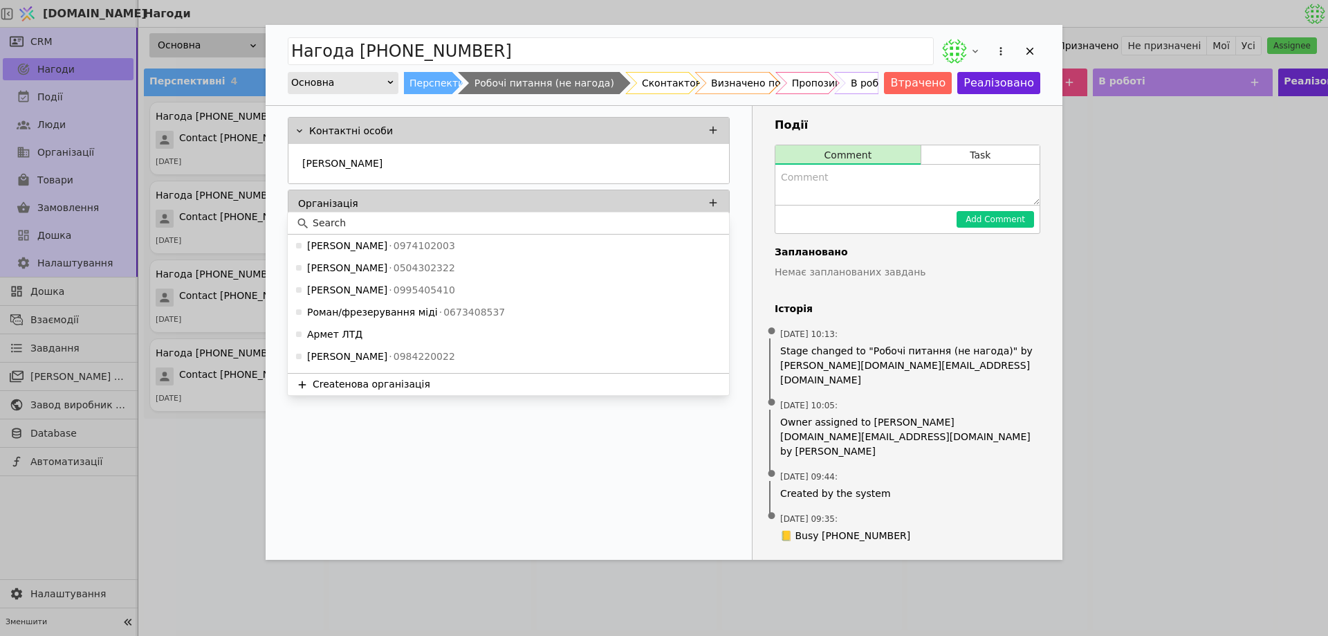
click at [380, 223] on input at bounding box center [517, 223] width 408 height 15
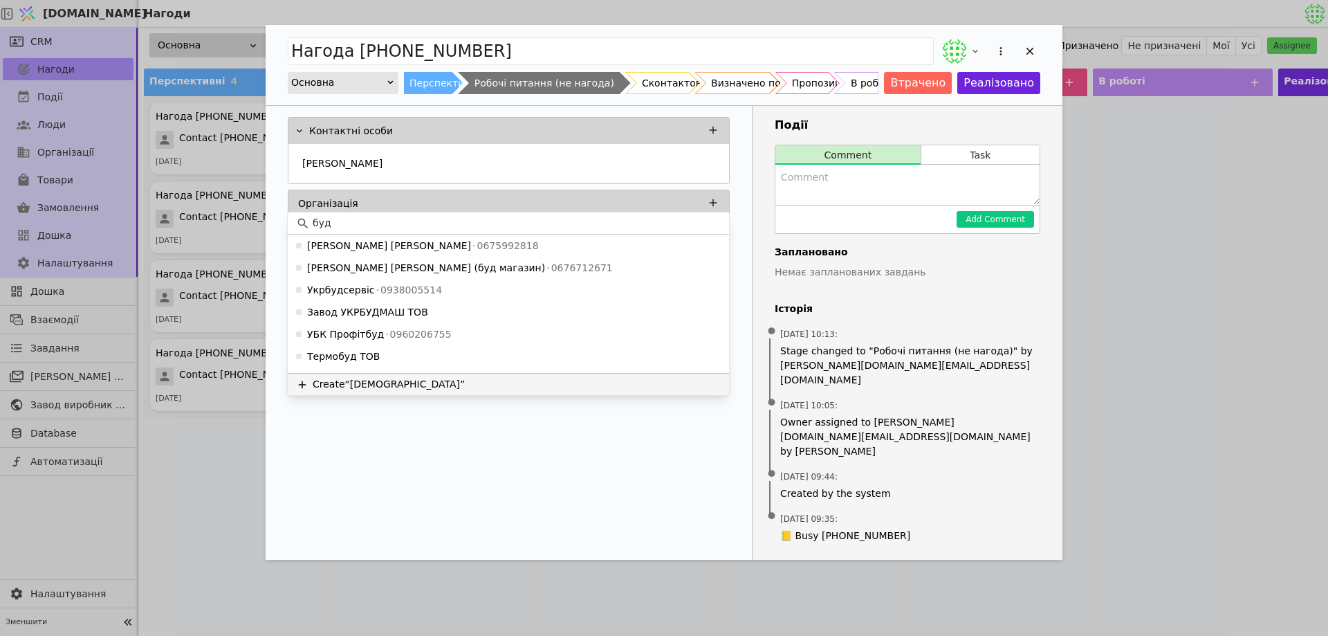
type input "буд"
click at [354, 390] on button "Create “буд”" at bounding box center [508, 384] width 441 height 22
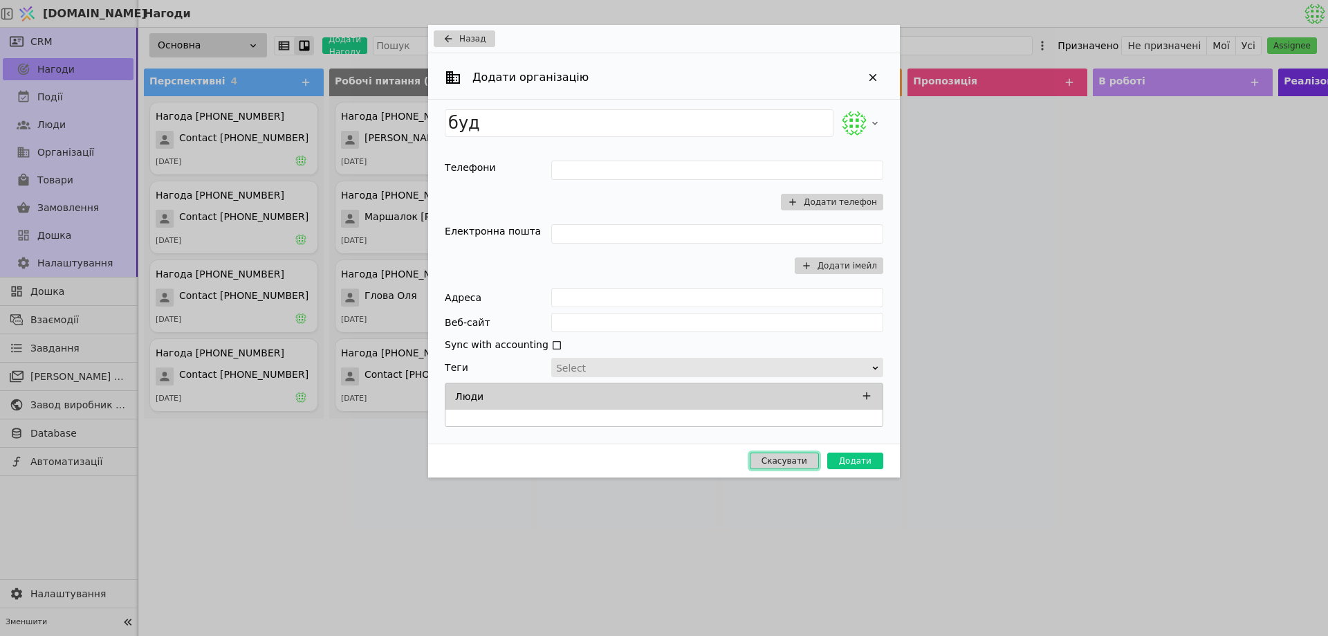
click at [766, 459] on button "Скасувати" at bounding box center [784, 460] width 69 height 17
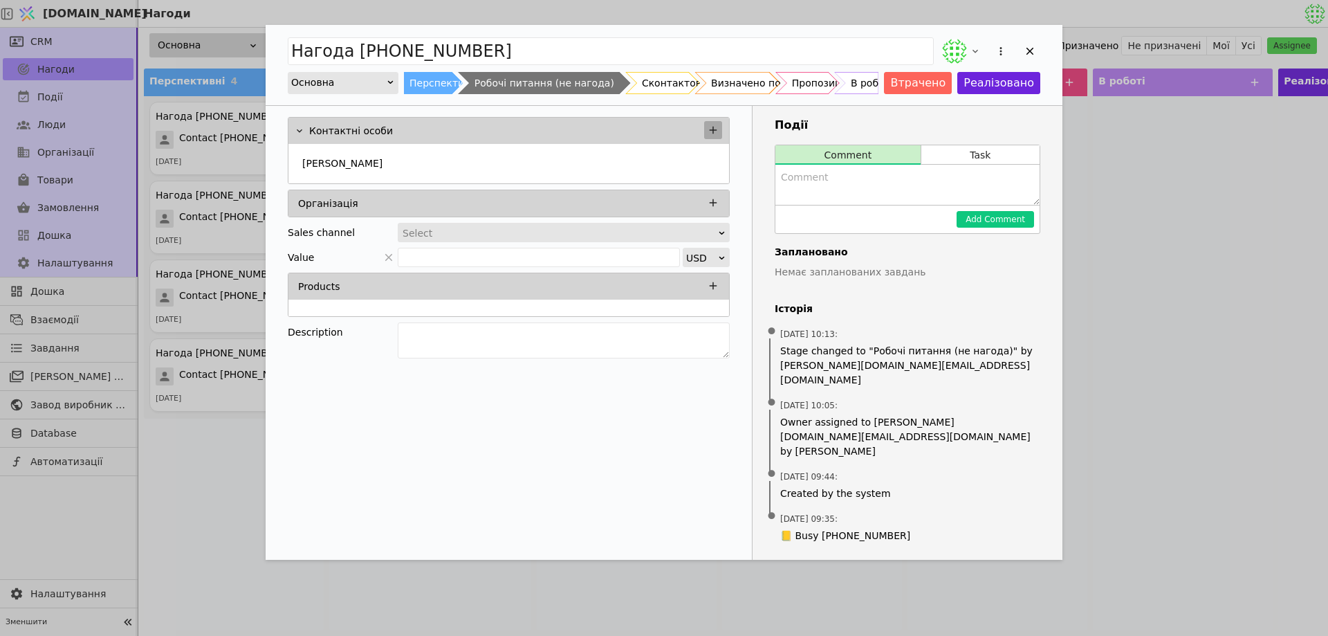
click at [710, 127] on icon "Add Opportunity" at bounding box center [713, 130] width 12 height 12
click at [745, 147] on div "Контактні особи Микола Черненко Організація Sales channel Select Value USD Prod…" at bounding box center [509, 240] width 486 height 268
click at [436, 327] on textarea "Add Opportunity" at bounding box center [564, 340] width 332 height 36
click at [975, 53] on icon "Add Opportunity" at bounding box center [975, 51] width 11 height 11
click at [735, 373] on div "Контактні особи Микола Черненко Організація Sales channel Select Value USD Prod…" at bounding box center [509, 333] width 487 height 454
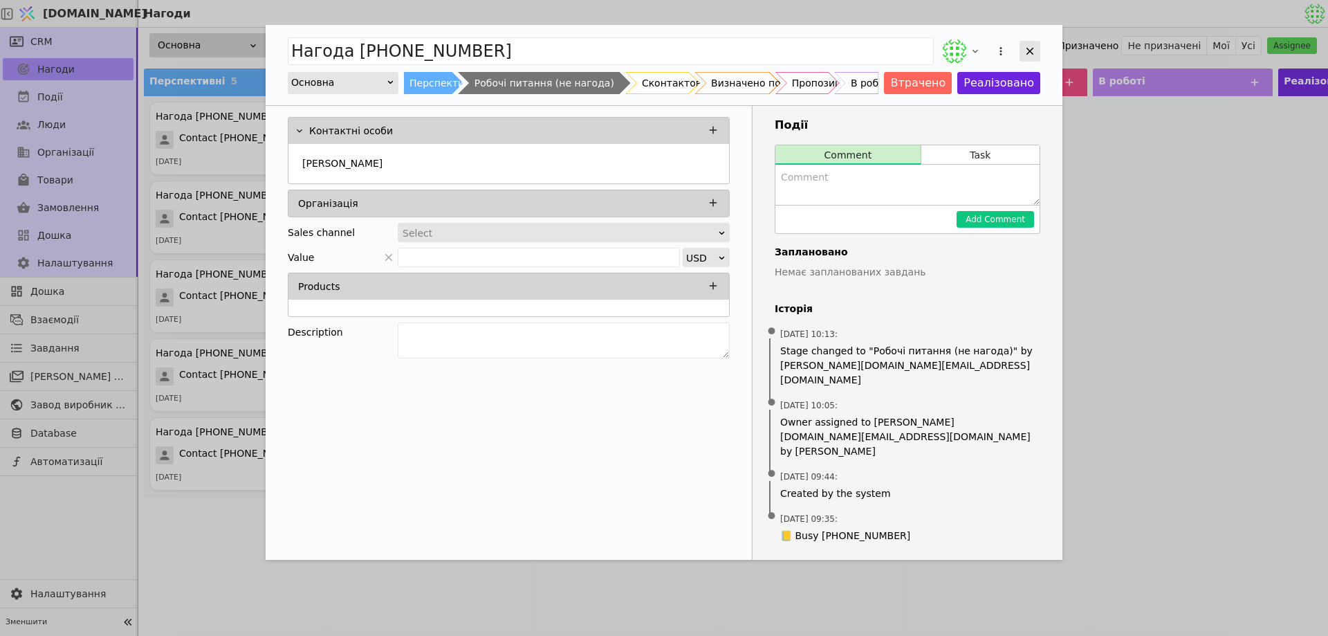
click at [1030, 52] on icon "Add Opportunity" at bounding box center [1031, 52] width 8 height 8
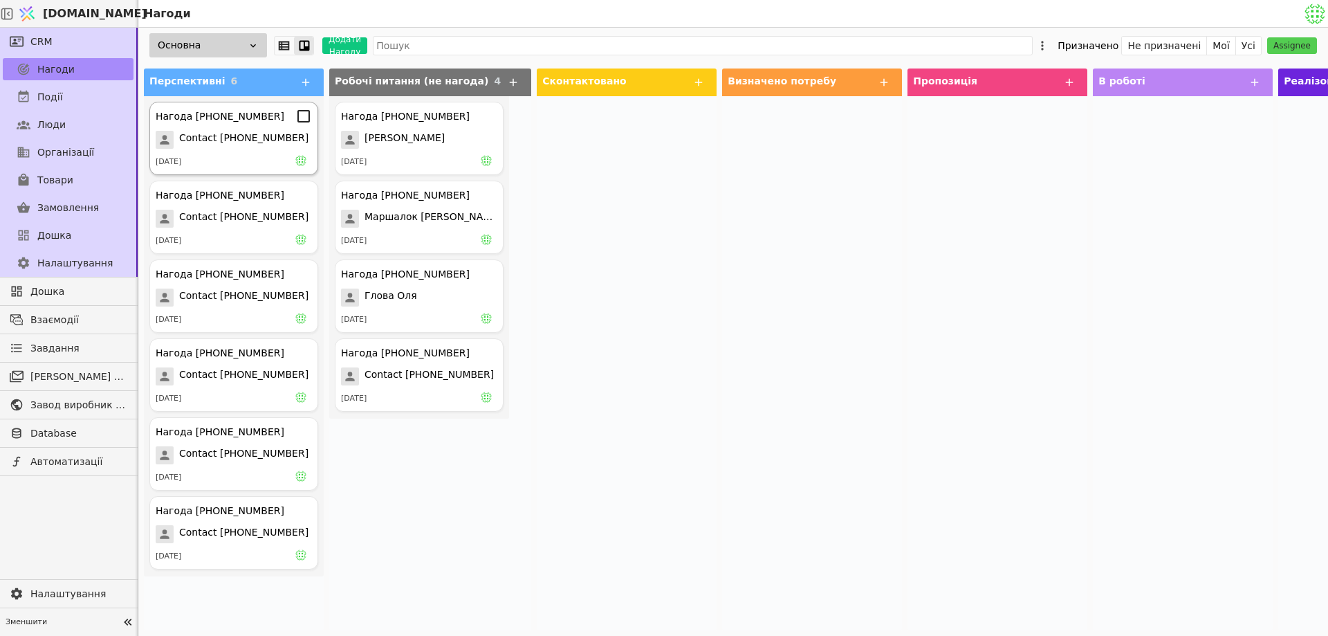
click at [230, 133] on span "Contact [PHONE_NUMBER]" at bounding box center [243, 140] width 129 height 18
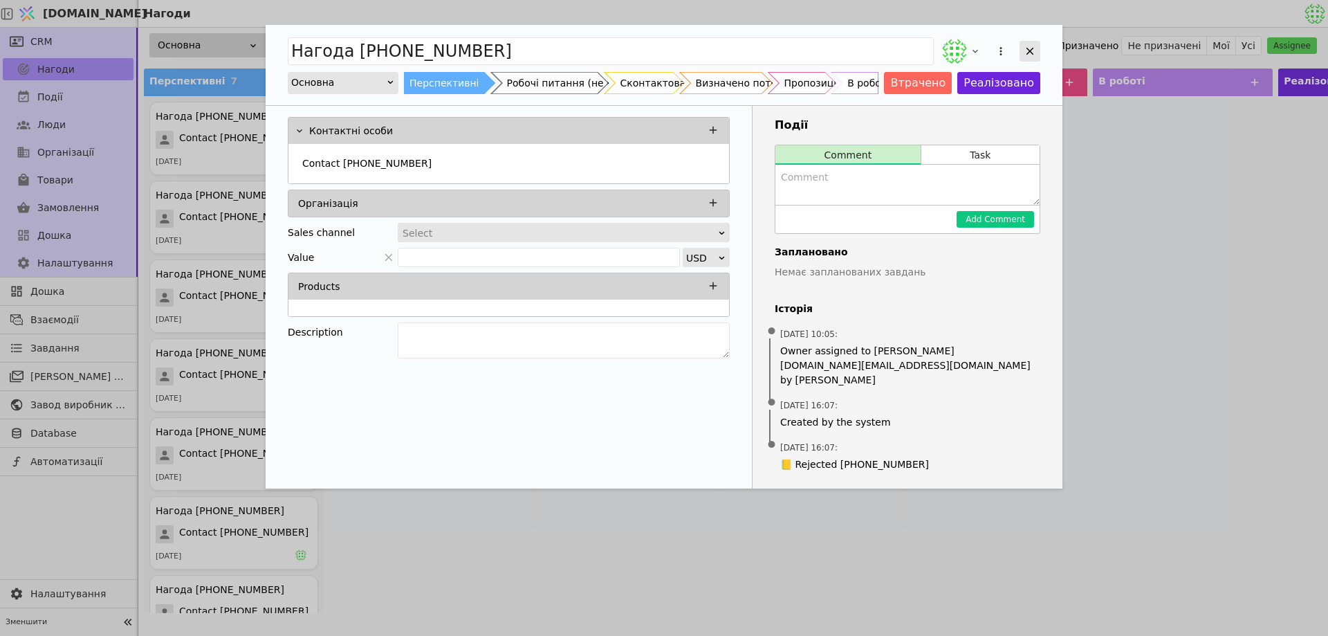
click at [1037, 48] on div "Add Opportunity" at bounding box center [1030, 51] width 21 height 21
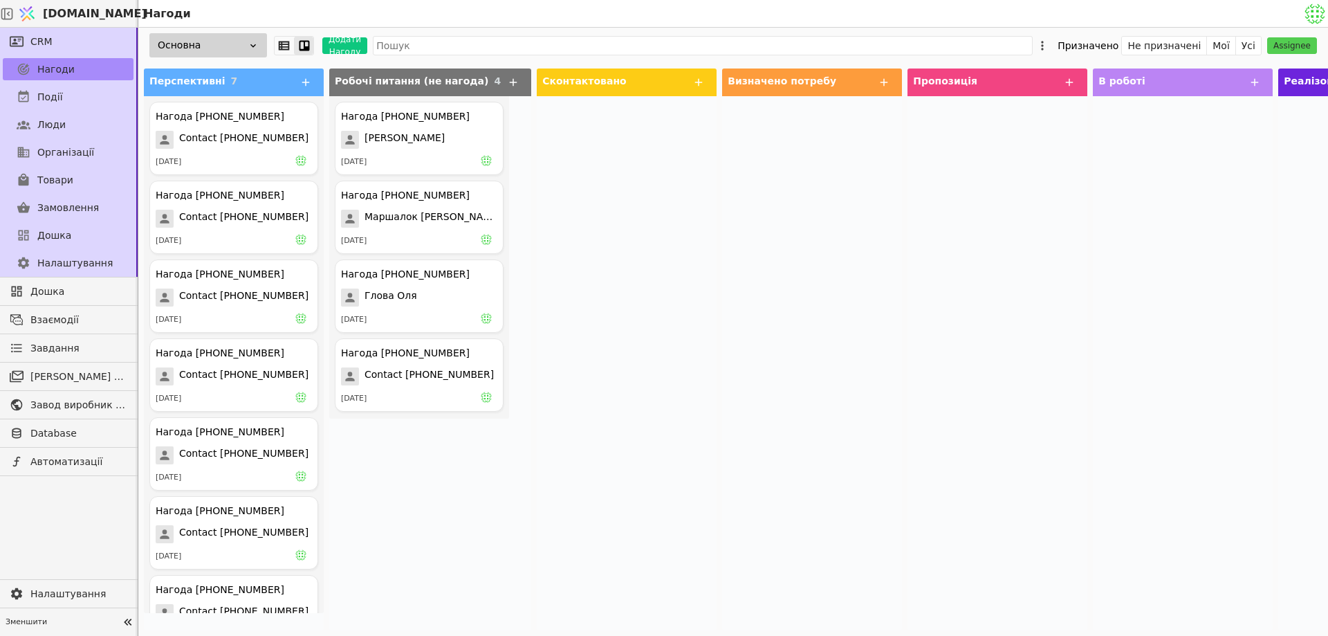
click at [178, 463] on div "Нагода [PHONE_NUMBER] Contact [PHONE_NUMBER] [DATE] Нагода [PHONE_NUMBER] Conta…" at bounding box center [234, 354] width 180 height 517
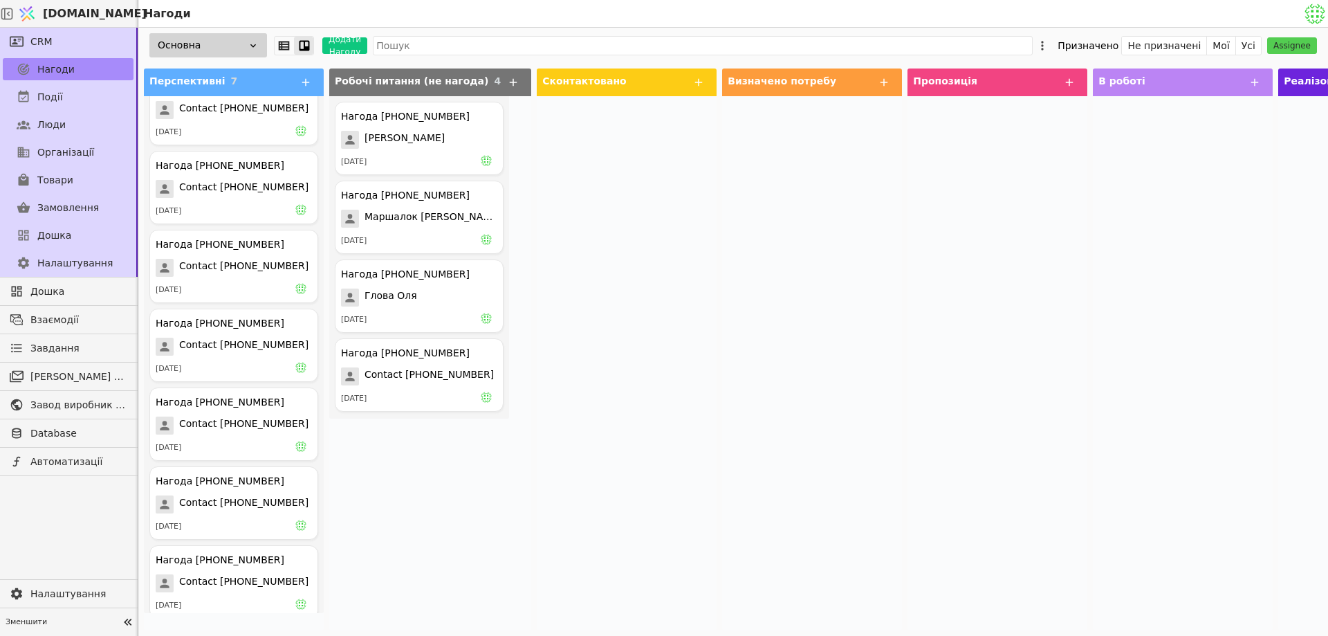
scroll to position [41, 0]
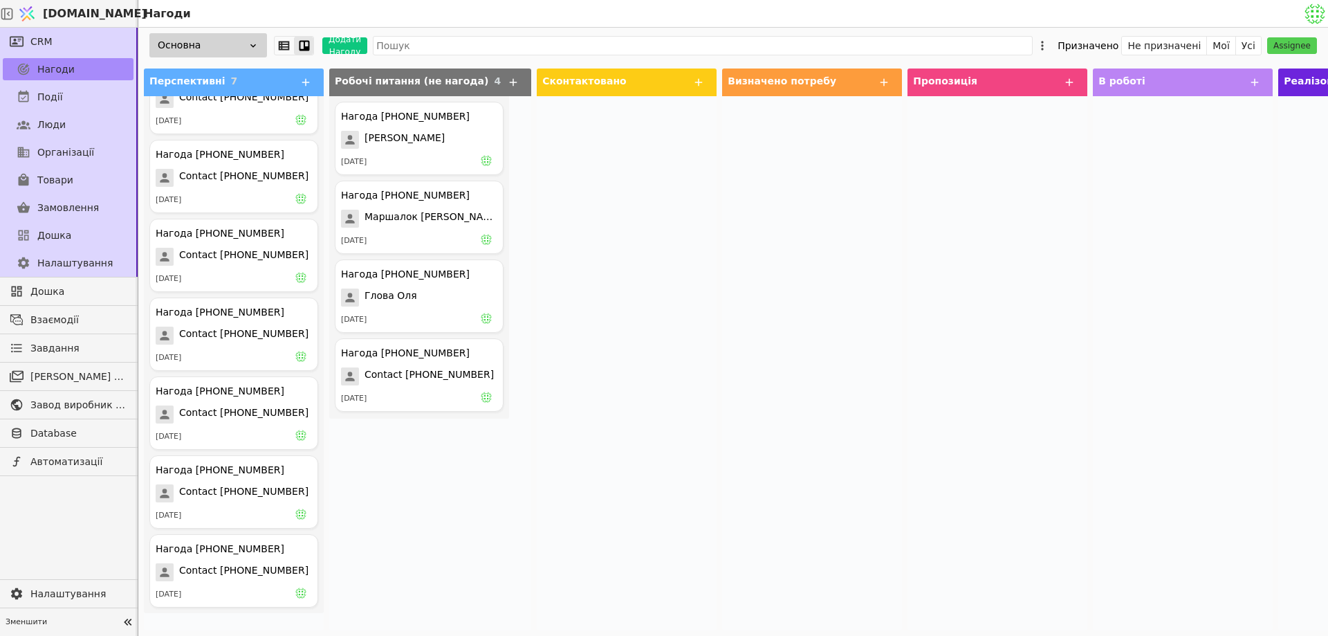
drag, startPoint x: 951, startPoint y: 419, endPoint x: 928, endPoint y: 405, distance: 26.3
click at [951, 419] on div at bounding box center [998, 363] width 180 height 534
